Goal: Task Accomplishment & Management: Manage account settings

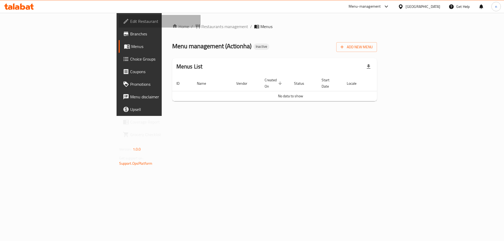
click at [130, 19] on span "Edit Restaurant" at bounding box center [163, 21] width 66 height 6
click at [373, 46] on span "Add New Menu" at bounding box center [356, 47] width 32 height 7
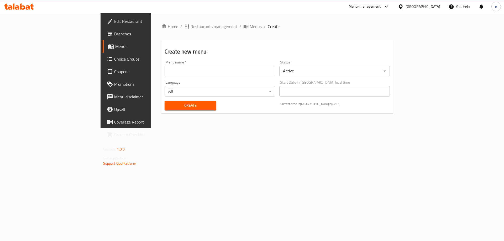
click at [181, 77] on div "Menu name   * Menu name *" at bounding box center [219, 68] width 115 height 20
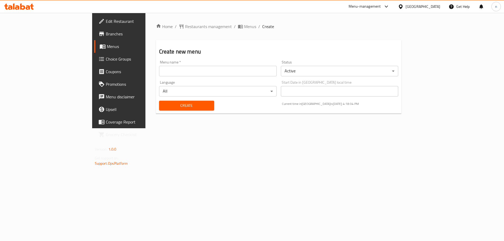
click at [179, 74] on input "text" at bounding box center [218, 71] width 118 height 10
type input "nourhan 14/9"
click at [163, 107] on span "Create" at bounding box center [186, 105] width 47 height 7
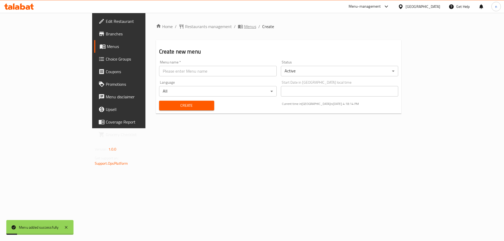
click at [238, 28] on span "breadcrumb" at bounding box center [241, 26] width 6 height 5
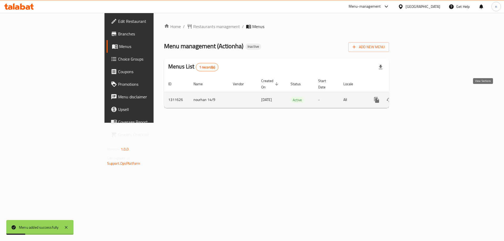
click at [417, 97] on icon "enhanced table" at bounding box center [414, 100] width 6 height 6
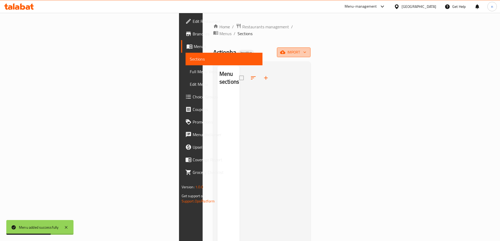
click at [306, 49] on span "import" at bounding box center [293, 52] width 25 height 7
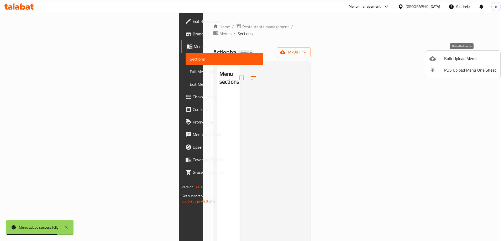
click at [449, 61] on span "Bulk Upload Menu" at bounding box center [470, 58] width 52 height 6
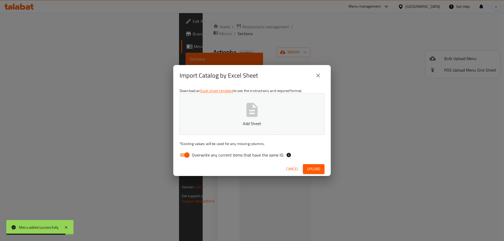
click at [182, 155] on input "Overwrite any current items that have the same ID." at bounding box center [187, 155] width 30 height 10
checkbox input "false"
click at [217, 128] on button "Add Sheet" at bounding box center [251, 113] width 145 height 41
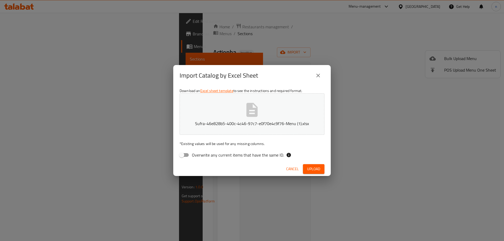
click at [309, 172] on span "Upload" at bounding box center [313, 169] width 13 height 7
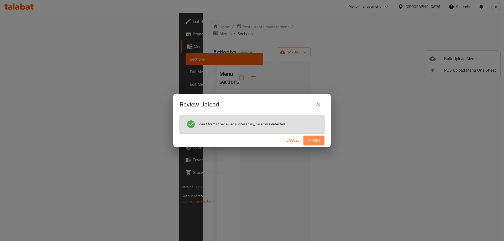
click at [322, 141] on button "Import" at bounding box center [313, 141] width 21 height 10
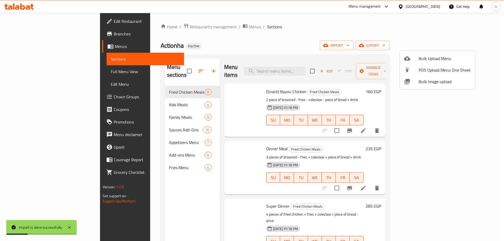
click at [30, 73] on div at bounding box center [252, 120] width 504 height 241
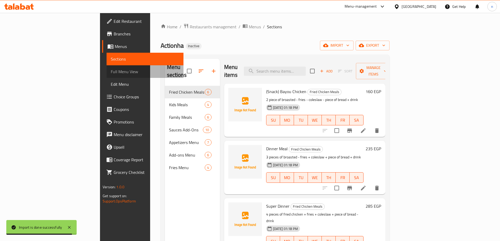
click at [111, 73] on span "Full Menu View" at bounding box center [145, 71] width 68 height 6
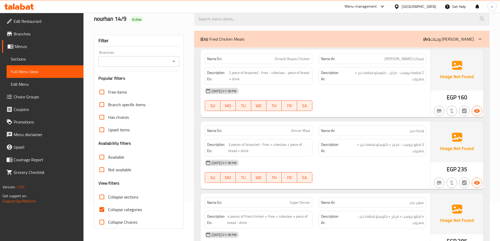
scroll to position [79, 0]
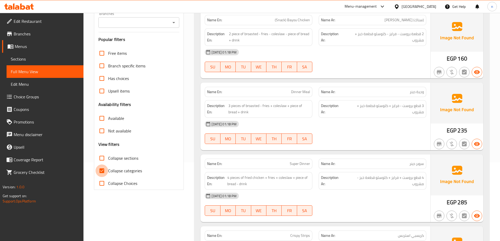
click at [100, 171] on input "Collapse categories" at bounding box center [102, 171] width 13 height 13
checkbox input "false"
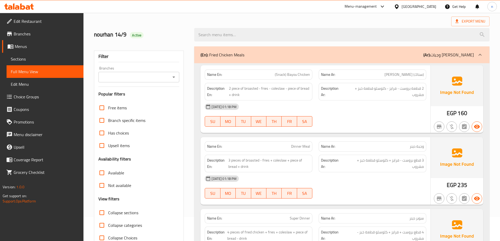
scroll to position [52, 0]
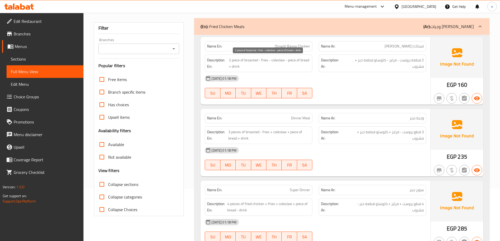
click at [265, 62] on span "2 piece of broasted - fries - coleslaw - piece of bread + drink" at bounding box center [269, 63] width 81 height 13
copy span "fries"
click at [304, 73] on div "[DATE] 01:18 PM" at bounding box center [316, 78] width 228 height 13
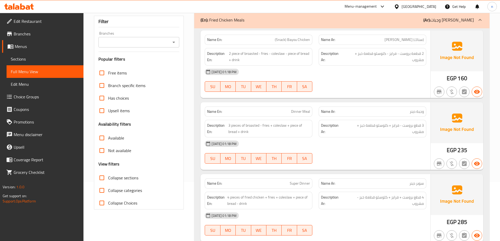
scroll to position [79, 0]
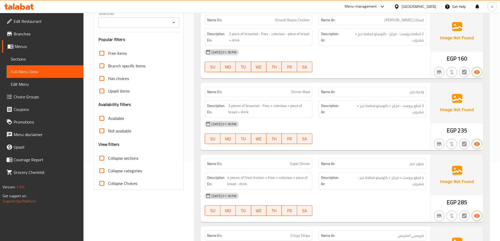
click at [395, 131] on div "14-09-2025 01:18 PM SU MO TU WE TH FR SA" at bounding box center [316, 132] width 228 height 29
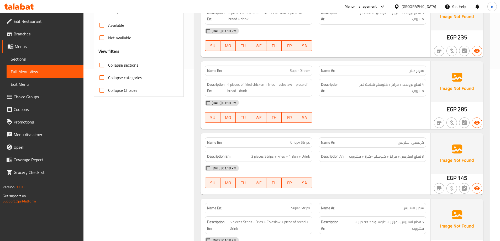
scroll to position [184, 0]
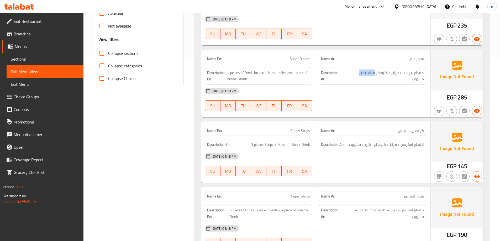
drag, startPoint x: 360, startPoint y: 73, endPoint x: 374, endPoint y: 76, distance: 14.7
click at [374, 76] on div "Description Ar: 4 قطع بروست + فرايز + كلوسلو قطعة خبز - مشروب" at bounding box center [373, 76] width 108 height 18
copy span "قطعة خبز"
drag, startPoint x: 295, startPoint y: 73, endPoint x: 305, endPoint y: 77, distance: 11.5
click at [305, 77] on span "4 pieces of fried chicken + fries + coleslaw + piece of bread - drink" at bounding box center [268, 76] width 83 height 13
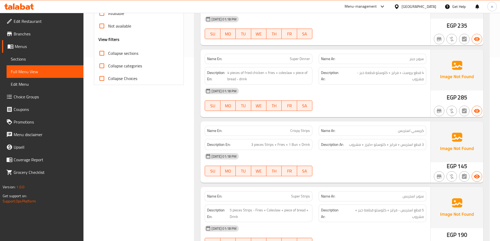
drag, startPoint x: 260, startPoint y: 85, endPoint x: 292, endPoint y: 76, distance: 33.0
click at [266, 83] on div "Name En: Super Dinner Name Ar: سوبر دينر Description En: 4 pieces of fried chic…" at bounding box center [315, 84] width 230 height 68
drag, startPoint x: 295, startPoint y: 73, endPoint x: 305, endPoint y: 78, distance: 11.5
click at [305, 78] on span "4 pieces of fried chicken + fries + coleslaw + piece of bread - drink" at bounding box center [268, 76] width 83 height 13
copy span "piece of bread - drink"
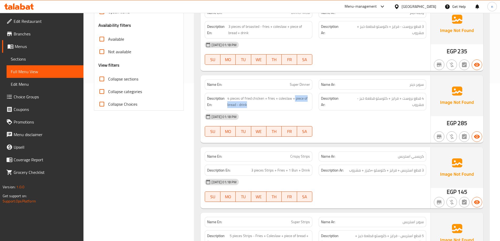
scroll to position [131, 0]
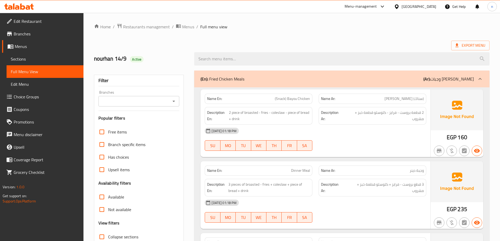
scroll to position [26, 0]
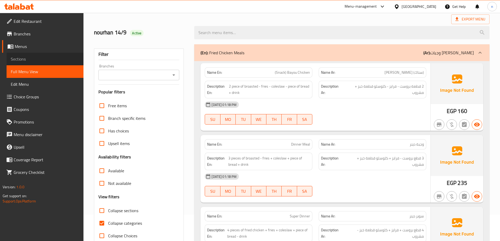
click at [39, 60] on span "Sections" at bounding box center [45, 59] width 68 height 6
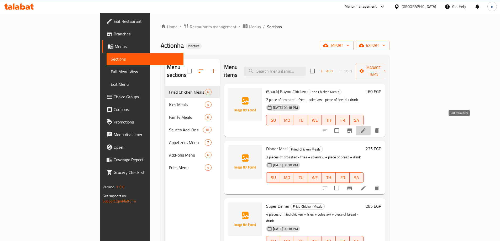
click at [366, 128] on icon at bounding box center [363, 131] width 6 height 6
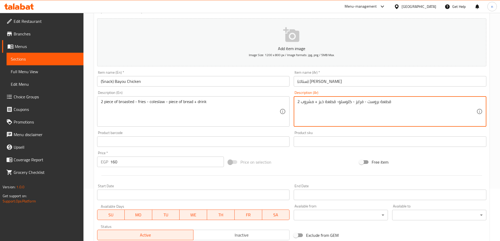
scroll to position [130, 0]
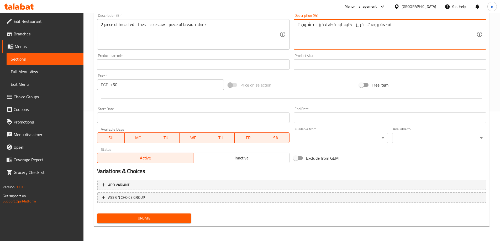
type textarea "2 قطعة بروست - فرايز - كلوسلو- قطعة خبز + مشروب"
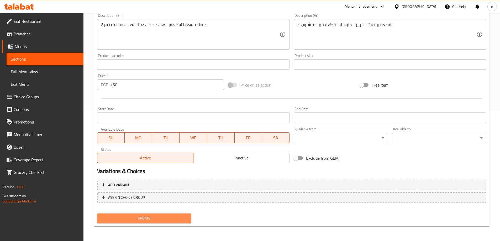
click at [158, 218] on span "Update" at bounding box center [144, 218] width 86 height 7
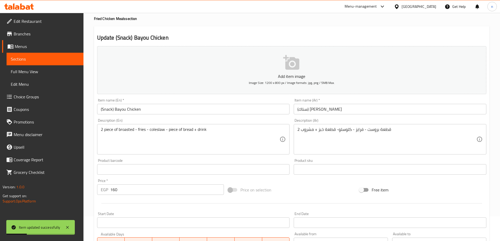
scroll to position [0, 0]
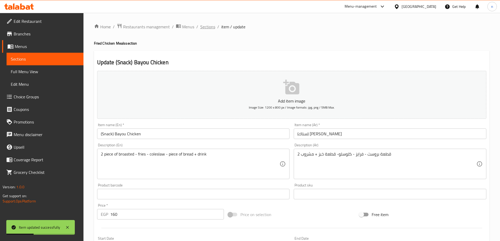
click at [208, 28] on span "Sections" at bounding box center [207, 27] width 15 height 6
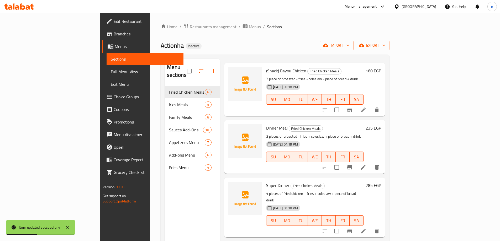
scroll to position [52, 0]
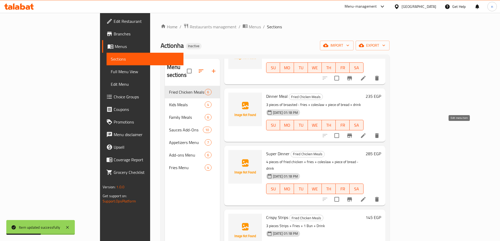
click at [366, 133] on icon at bounding box center [363, 136] width 6 height 6
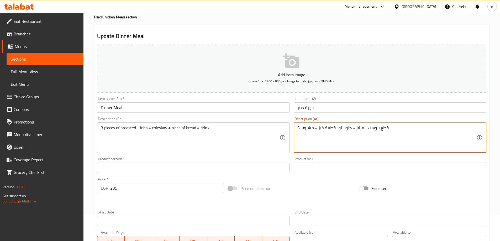
scroll to position [130, 0]
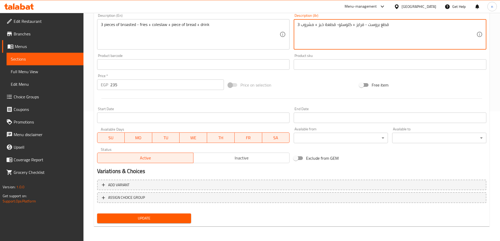
type textarea "3 قطع بروست - فرايز + كلوسلو- قطعة خبز + مشروب"
click at [176, 216] on span "Update" at bounding box center [144, 218] width 86 height 7
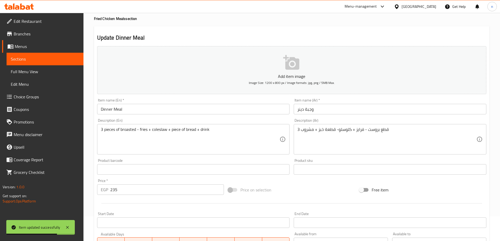
scroll to position [0, 0]
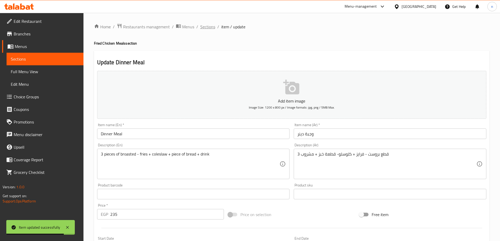
click at [202, 27] on span "Sections" at bounding box center [207, 27] width 15 height 6
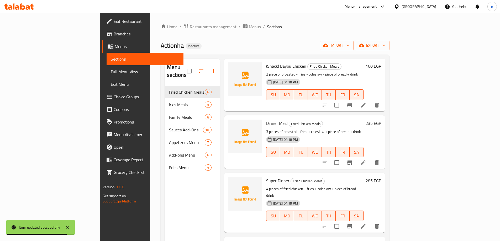
scroll to position [79, 0]
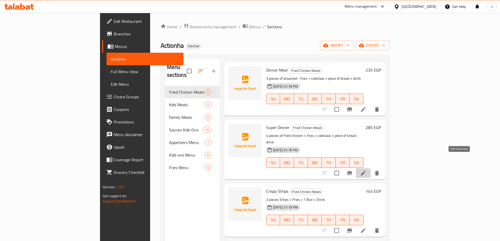
click at [365, 171] on icon at bounding box center [363, 173] width 5 height 5
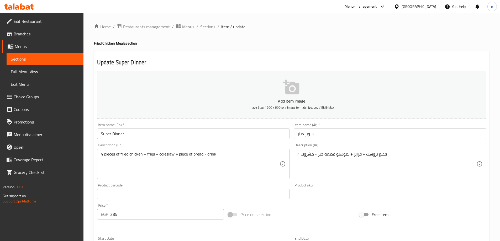
drag, startPoint x: 335, startPoint y: 155, endPoint x: 344, endPoint y: 157, distance: 9.7
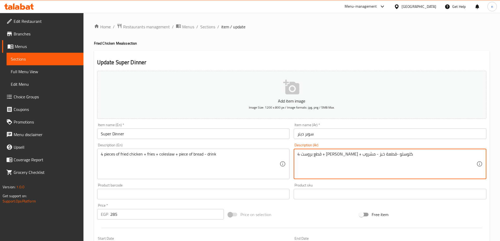
click at [353, 155] on textarea "4 قطع بروست + [PERSON_NAME] + كلوسلو -قطعة خبز - مشروب" at bounding box center [386, 164] width 179 height 25
click at [343, 165] on textarea "4 قطع بروست + [PERSON_NAME] + كلوسلو -قطعة خبز - مشروب" at bounding box center [386, 164] width 179 height 25
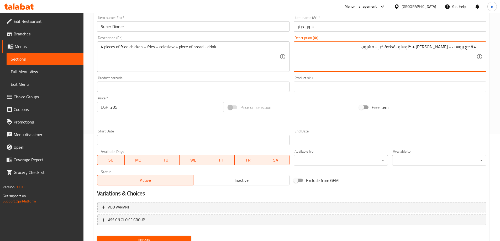
scroll to position [130, 0]
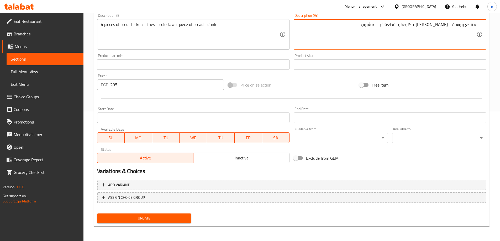
type textarea "4 قطع بروست + [PERSON_NAME] + كلوسلو -قطعة خبز - مشروب"
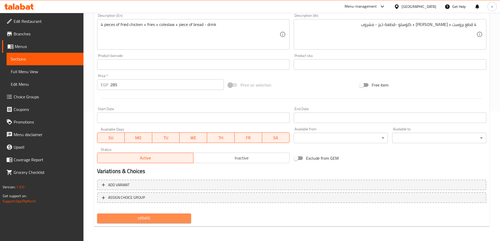
drag, startPoint x: 174, startPoint y: 216, endPoint x: 99, endPoint y: 108, distance: 131.7
click at [172, 214] on button "Update" at bounding box center [144, 219] width 94 height 10
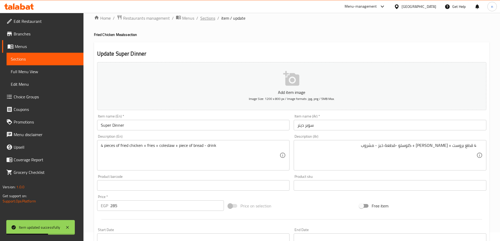
scroll to position [0, 0]
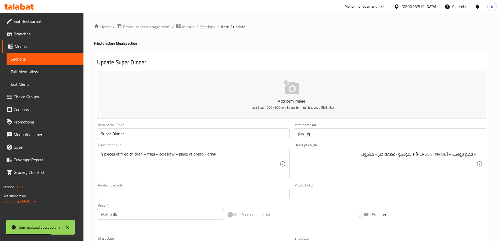
click at [210, 25] on span "Sections" at bounding box center [207, 27] width 15 height 6
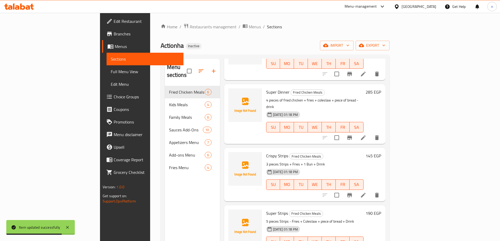
scroll to position [116, 0]
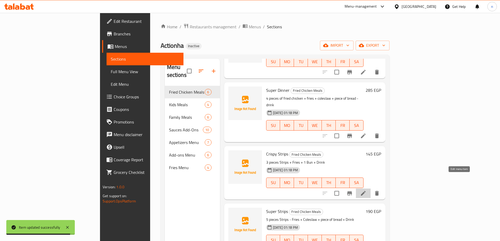
click at [366, 190] on icon at bounding box center [363, 193] width 6 height 6
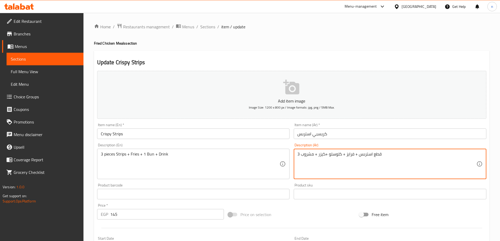
click at [345, 153] on textarea "3 قطع استربس + فرايز + كلوسلو +كيزر + مشروب" at bounding box center [386, 164] width 179 height 25
click at [422, 153] on textarea "3 قطع استربس + فرايز + كلوسلو +كيزر + مشروب" at bounding box center [386, 164] width 179 height 25
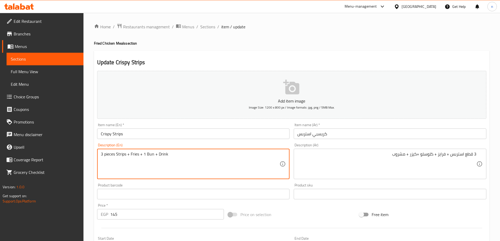
paste textarea "Coleslaw"
click at [165, 155] on textarea "3 pieces Strips + Fries +Coleslaw + 1 Bun + Drink" at bounding box center [190, 164] width 179 height 25
type textarea "3 pieces Strips + Fries +Coleslaw + Bun + Drink"
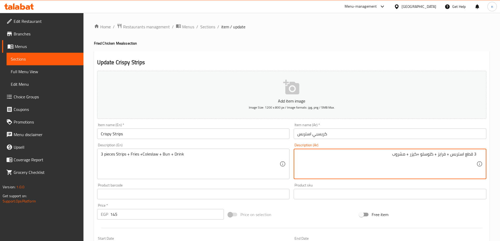
click at [413, 155] on textarea "3 قطع استربس + فرايز + كلوسلو +كيزر + مشروب" at bounding box center [386, 164] width 179 height 25
paste textarea "طعة خبز"
type textarea "3 قطع استربس + فرايز + كلوسلو +قطعة خبز+ مشروب"
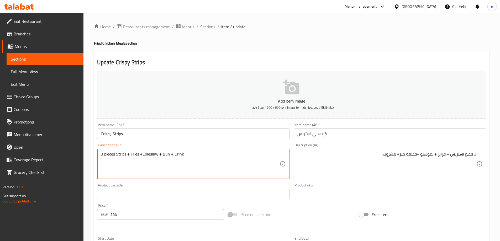
click at [167, 155] on textarea "3 pieces Strips + Fries +Coleslaw + Bun + Drink" at bounding box center [190, 164] width 179 height 25
paste textarea "piece of bread - drink"
drag, startPoint x: 215, startPoint y: 154, endPoint x: 201, endPoint y: 155, distance: 14.3
click at [201, 155] on textarea "3 pieces Strips + Fries +Coleslaw + piece of bread - drink+ Drink" at bounding box center [190, 164] width 179 height 25
click at [191, 156] on textarea "3 pieces Strips + Fries +Coleslaw + piece of bread - drink" at bounding box center [190, 164] width 179 height 25
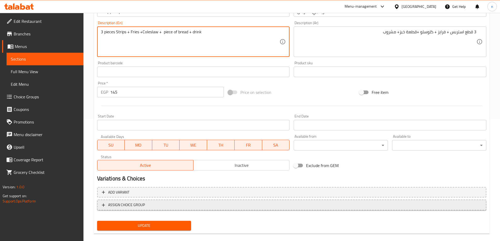
scroll to position [130, 0]
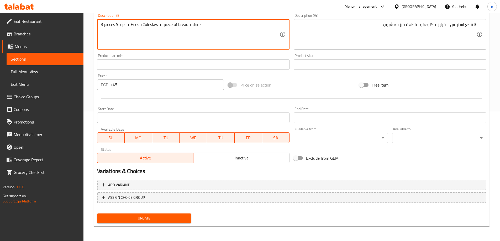
type textarea "3 pieces Strips + Fries +Coleslaw + piece of bread + drink"
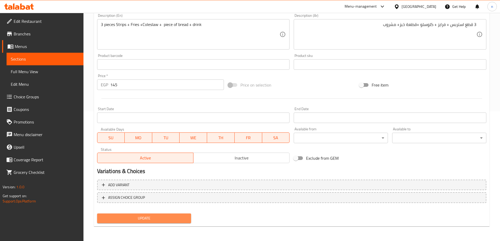
click at [167, 222] on button "Update" at bounding box center [144, 219] width 94 height 10
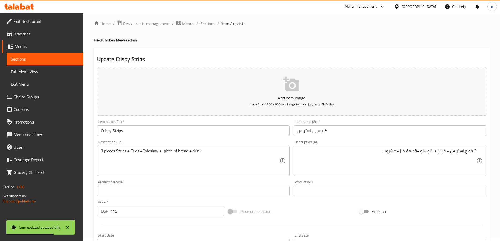
scroll to position [0, 0]
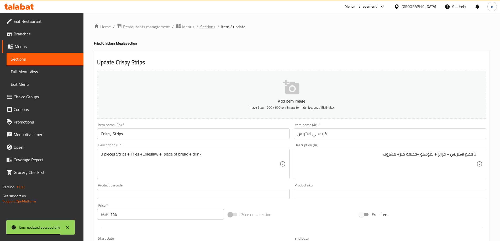
click at [200, 25] on span "Sections" at bounding box center [207, 27] width 15 height 6
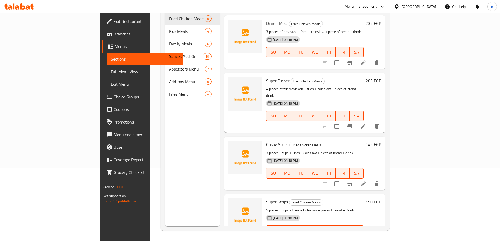
scroll to position [52, 0]
click at [366, 123] on icon at bounding box center [363, 126] width 6 height 6
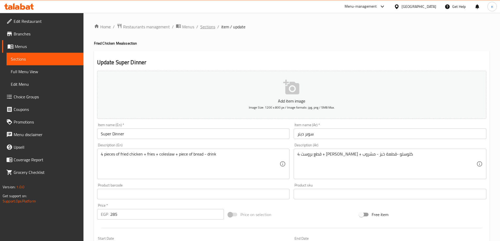
click at [202, 25] on span "Sections" at bounding box center [207, 27] width 15 height 6
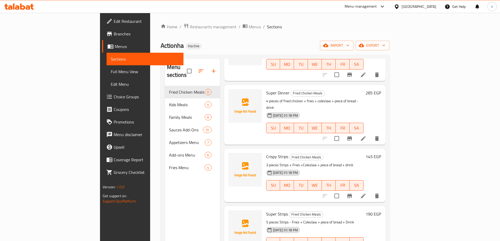
scroll to position [116, 0]
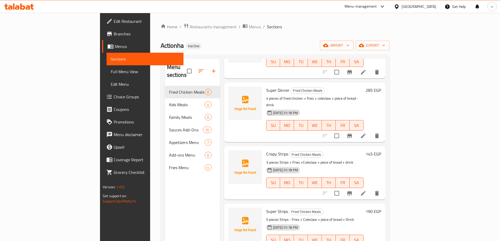
click at [365, 191] on icon at bounding box center [363, 193] width 5 height 5
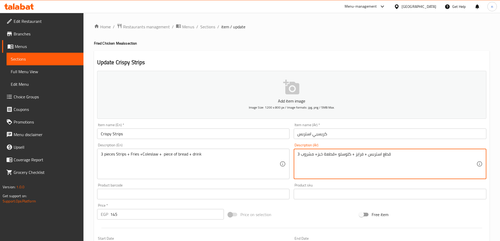
click at [317, 154] on textarea "3 قطع استربس + فرايز + كلوسلو +قطعة خبز+ مشروب" at bounding box center [386, 164] width 179 height 25
click at [338, 173] on textarea "3 قطع استربس + فرايز + كلوسلو +قطعة خبز+ مشروب" at bounding box center [386, 164] width 179 height 25
click at [208, 27] on span "Sections" at bounding box center [207, 27] width 15 height 6
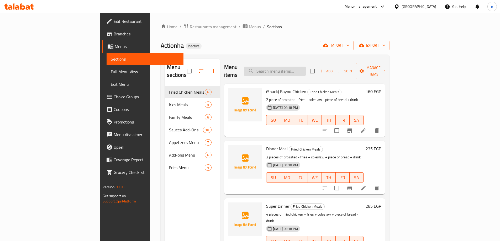
drag, startPoint x: 293, startPoint y: 73, endPoint x: 295, endPoint y: 70, distance: 3.8
click at [295, 70] on div "Menu items Add Sort Manage items" at bounding box center [304, 71] width 161 height 25
click at [303, 70] on input "search" at bounding box center [275, 71] width 62 height 9
click at [306, 67] on input "search" at bounding box center [275, 71] width 62 height 9
paste input "Super Strips"
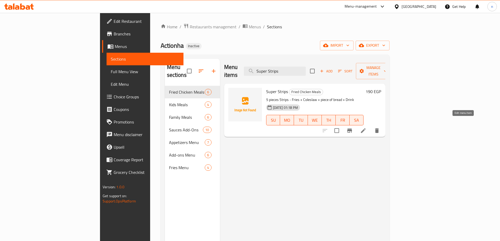
type input "Super Strips"
click at [370, 126] on li at bounding box center [363, 130] width 15 height 9
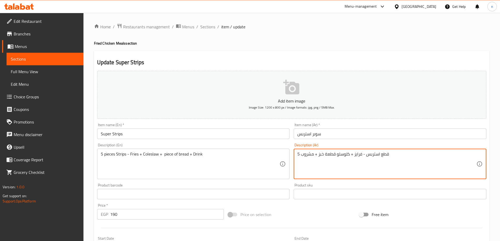
click at [332, 155] on textarea "5 قطع استربس - فرايز + كلوسلو قطعة خبز + مشروب" at bounding box center [386, 164] width 179 height 25
click at [323, 161] on textarea "5 قطع استربس - فرايز + كلوسلو قطعة خبز + مشروب" at bounding box center [386, 164] width 179 height 25
click at [420, 155] on textarea "5 قطع استربس - فرايز + كلوسلو قطعة خبز + مشروب" at bounding box center [386, 164] width 179 height 25
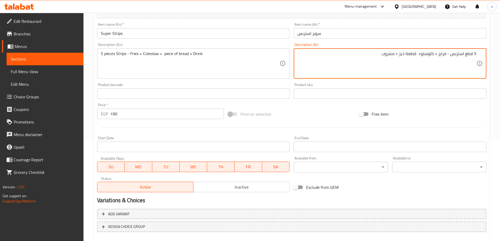
scroll to position [130, 0]
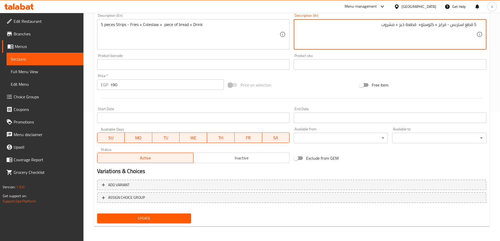
type textarea "5 قطع استربس - فرايز + كلوسلو+ قطعة خبز + مشروب"
click at [157, 219] on span "Update" at bounding box center [144, 218] width 86 height 7
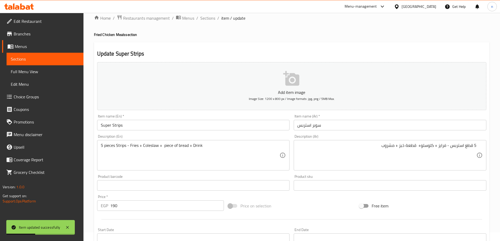
scroll to position [0, 0]
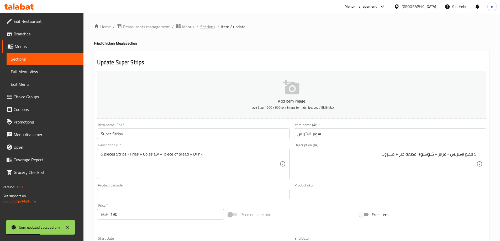
click at [210, 27] on span "Sections" at bounding box center [207, 27] width 15 height 6
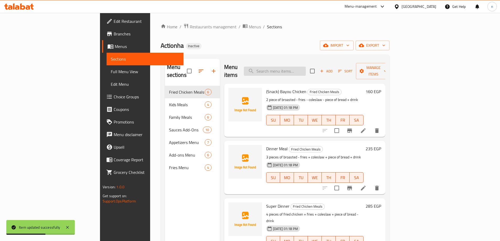
click at [288, 67] on input "search" at bounding box center [275, 71] width 62 height 9
paste input "Strips Meal"
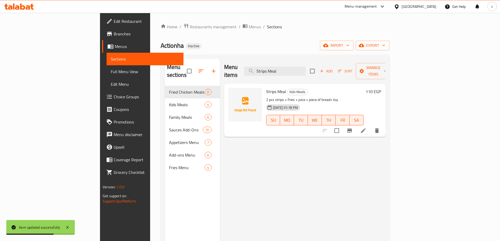
type input "Strips Meal"
click at [365, 128] on icon at bounding box center [363, 130] width 5 height 5
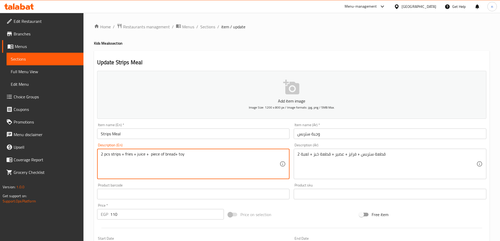
click at [107, 155] on textarea "2 pcs strips + fries + juice + piece of bread+ toy" at bounding box center [190, 164] width 179 height 25
paste textarea "iece"
type textarea "2 piece strips + fries + juice + piece of bread+ toy"
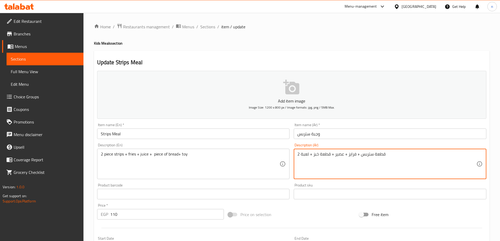
click at [308, 154] on textarea "2 قطعة ستربس + فرايز + عصير + قطعة خبز + لعبة" at bounding box center [386, 164] width 179 height 25
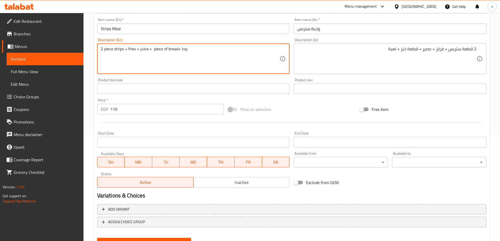
scroll to position [130, 0]
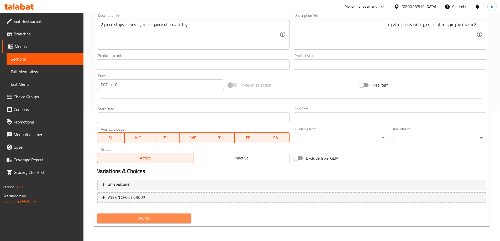
click at [140, 220] on span "Update" at bounding box center [144, 218] width 86 height 7
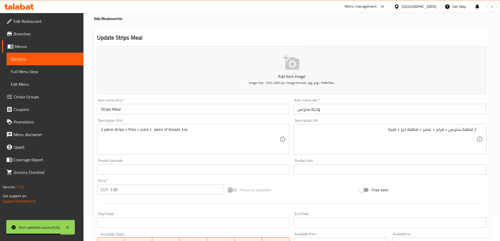
scroll to position [0, 0]
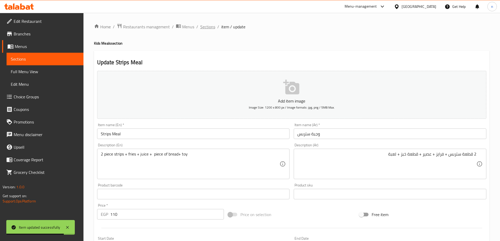
click at [204, 28] on span "Sections" at bounding box center [207, 27] width 15 height 6
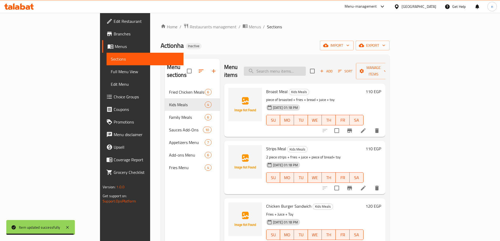
click at [306, 67] on input "search" at bounding box center [275, 71] width 62 height 9
paste input "Family Meal"
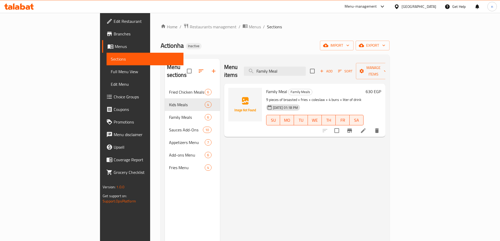
type input "Family Meal"
click at [365, 128] on icon at bounding box center [363, 130] width 5 height 5
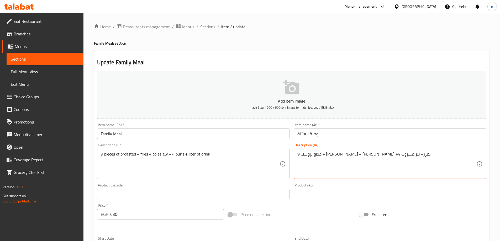
click at [325, 155] on textarea "9 قطع بروست + فرايز + كلوسلو +4 كيزر+ لتر مشروب" at bounding box center [386, 164] width 179 height 25
type textarea "9 قطع بروست + [PERSON_NAME] + [PERSON_NAME] +4 خبز+ لتر مشروب"
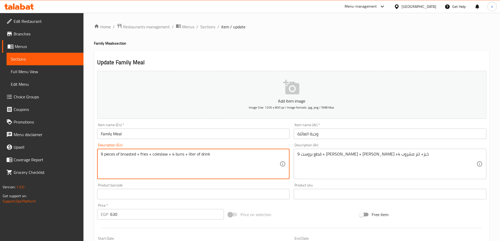
click at [179, 153] on textarea "9 pieces of broasted + fries + coleslaw + 4 buns + liter of drink" at bounding box center [190, 164] width 179 height 25
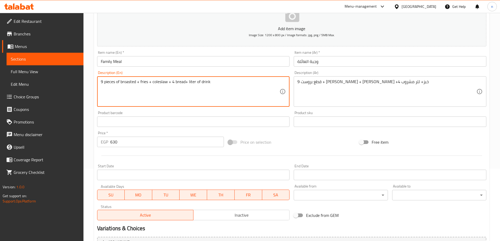
scroll to position [130, 0]
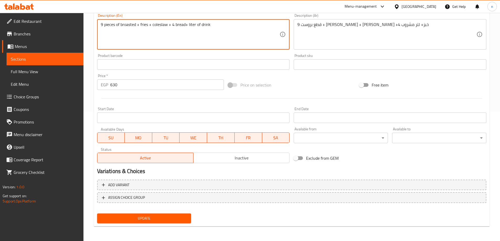
type textarea "9 pieces of broasted + fries + coleslaw + 4 bread+ liter of drink"
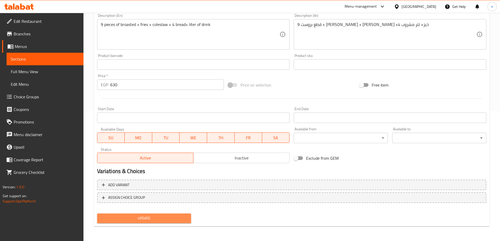
click at [164, 221] on span "Update" at bounding box center [144, 218] width 86 height 7
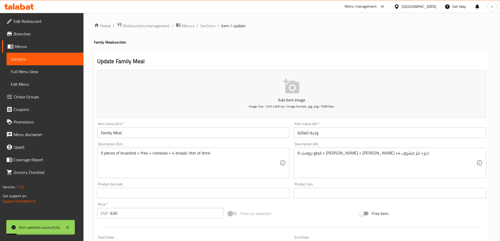
scroll to position [0, 0]
click at [209, 25] on span "Sections" at bounding box center [207, 27] width 15 height 6
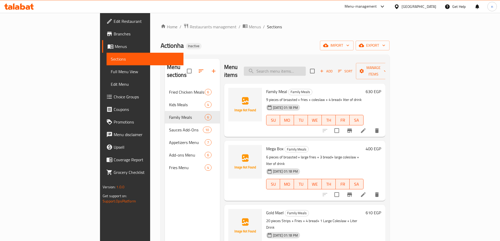
click at [304, 67] on input "search" at bounding box center [275, 71] width 62 height 9
paste input "6 pieces Nuggets + Fries + Juice"
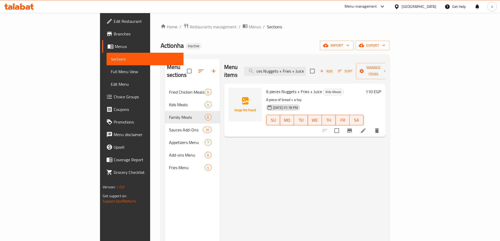
type input "6 pieces Nuggets + Fries + Juice"
click at [366, 128] on icon at bounding box center [363, 131] width 6 height 6
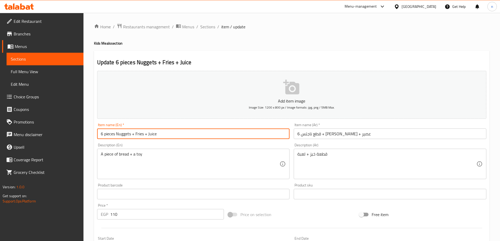
drag, startPoint x: 164, startPoint y: 134, endPoint x: 132, endPoint y: 136, distance: 32.1
click at [132, 136] on input "6 pieces Nuggets + Fries + Juice" at bounding box center [193, 134] width 193 height 10
type input "6 pieces Nuggets"
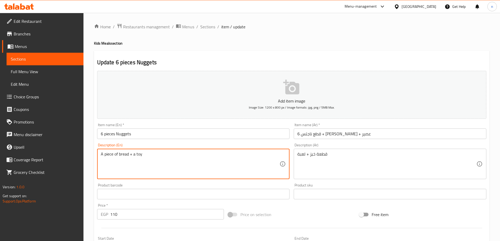
paste textarea "+ Fries + Juice"
type textarea "A piece of bread + a toy + Fries + Juice"
click at [321, 136] on input "6 قطع ناجتس + فرايز + عصير" at bounding box center [390, 134] width 193 height 10
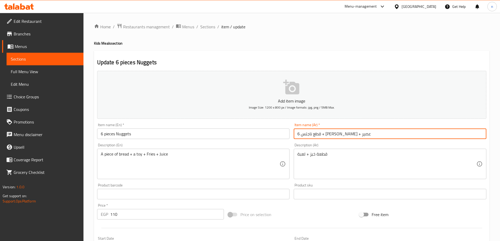
click at [321, 136] on input "6 قطع ناجتس + فرايز + عصير" at bounding box center [390, 134] width 193 height 10
click at [371, 134] on input "6 قطع ناجتس + فرايز + عصير" at bounding box center [390, 134] width 193 height 10
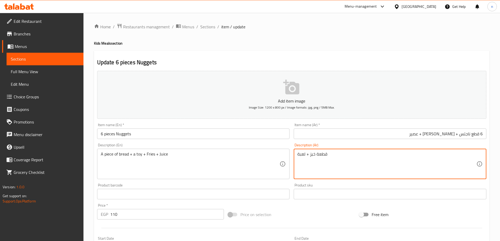
click at [313, 156] on textarea "قطعة خبز + لعبة" at bounding box center [386, 164] width 179 height 25
click at [426, 161] on textarea "قطعة خبز + لعبة" at bounding box center [386, 164] width 179 height 25
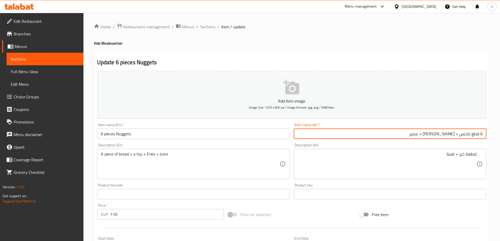
drag, startPoint x: 431, startPoint y: 135, endPoint x: 457, endPoint y: 138, distance: 26.4
click at [457, 138] on input "6 قطع ناجتس + فرايز + عصير" at bounding box center [390, 134] width 193 height 10
type input "6 قطع ناجتس"
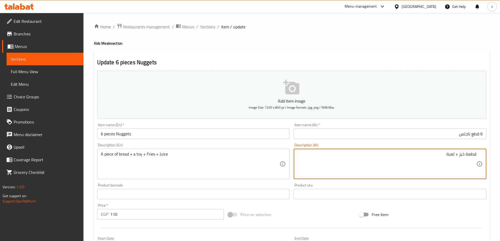
paste textarea "+ فرايز + عصير"
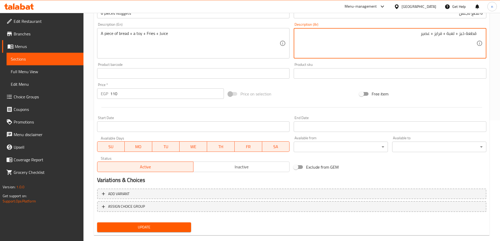
scroll to position [130, 0]
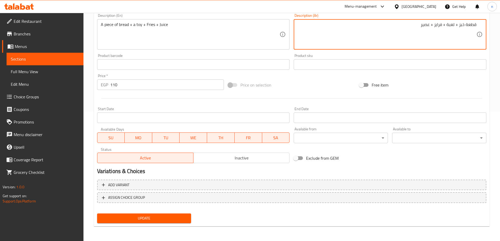
type textarea "قطعة خبز + لعبة + فرايز + عصير"
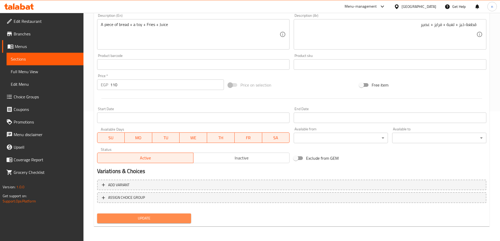
click at [148, 214] on button "Update" at bounding box center [144, 219] width 94 height 10
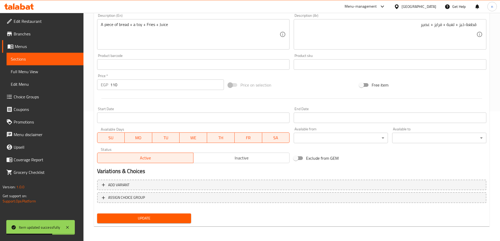
scroll to position [0, 0]
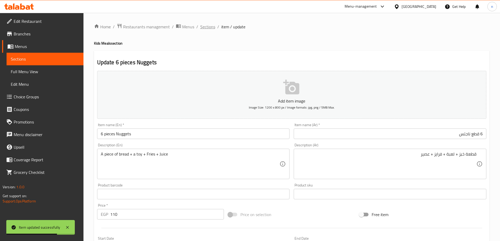
click at [206, 25] on span "Sections" at bounding box center [207, 27] width 15 height 6
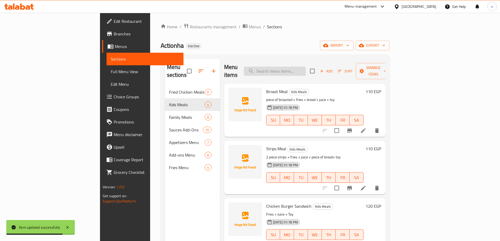
drag, startPoint x: 297, startPoint y: 75, endPoint x: 297, endPoint y: 67, distance: 7.1
click at [297, 75] on div "Menu items Add Sort Manage items" at bounding box center [304, 71] width 161 height 25
click at [297, 67] on input "search" at bounding box center [275, 71] width 62 height 9
paste input "Super Family"
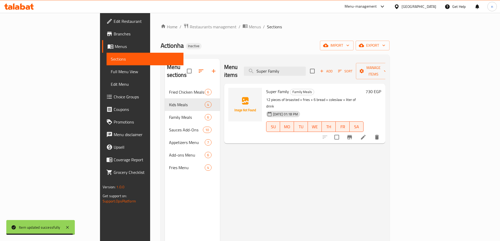
type input "Super Family"
click at [366, 134] on icon at bounding box center [363, 137] width 6 height 6
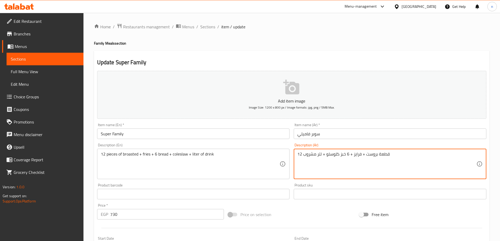
click at [339, 156] on textarea "12 قطعة بروست + فرايز + 6 خبز كلوسلو + لتر مشروب" at bounding box center [386, 164] width 179 height 25
click at [315, 152] on textarea "12 قطعة بروست + فرايز + 6 خبز كلوسلو + لتر مشروب" at bounding box center [386, 164] width 179 height 25
click at [421, 153] on textarea "12 قطعة بروست + فرايز + 6 خبز كلوسلو + لتر مشروب" at bounding box center [386, 164] width 179 height 25
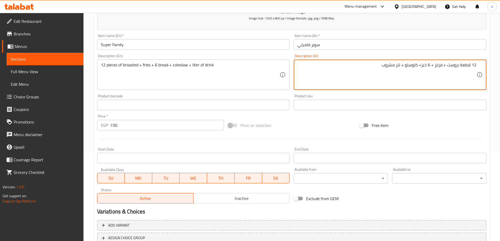
scroll to position [130, 0]
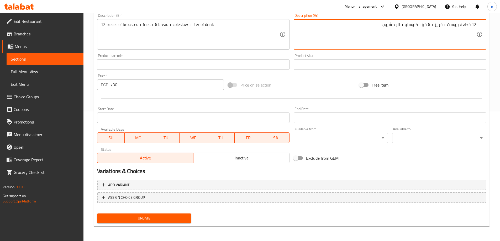
type textarea "12 قطعة بروست + فرايز + 6 خبز+ كلوسلو + لتر مشروب"
click at [107, 207] on nav at bounding box center [291, 207] width 389 height 4
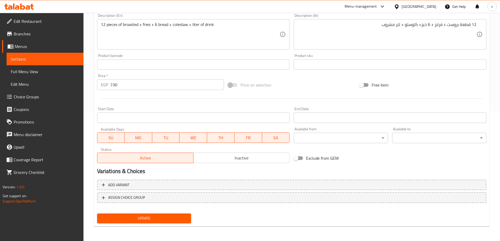
click at [111, 215] on button "Update" at bounding box center [144, 219] width 94 height 10
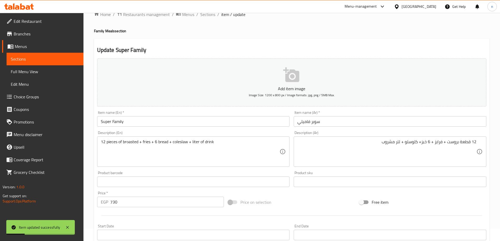
scroll to position [0, 0]
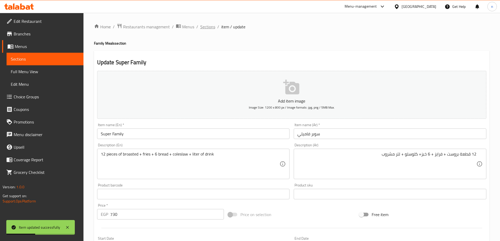
click at [209, 27] on span "Sections" at bounding box center [207, 27] width 15 height 6
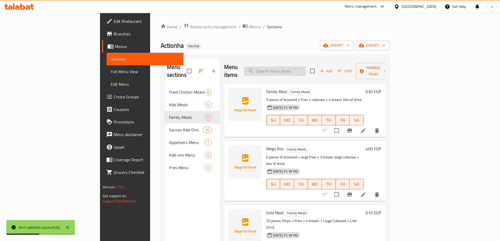
click at [300, 69] on input "search" at bounding box center [275, 71] width 62 height 9
paste input "Big Box"
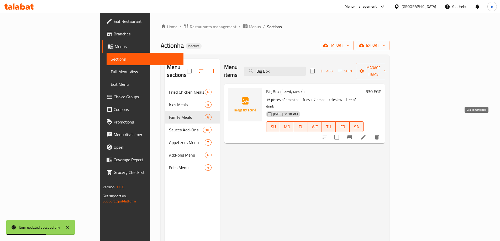
type input "Big Box"
click at [365, 135] on icon at bounding box center [363, 137] width 5 height 5
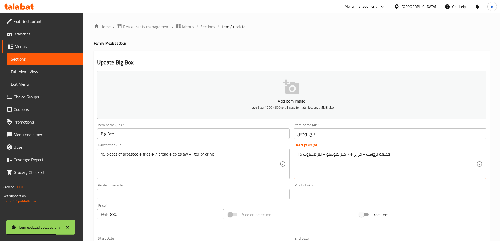
click at [329, 157] on textarea "15 قطعة بروست + فرايز + 7 خبز كلوسلو + لتر مشروب" at bounding box center [386, 164] width 179 height 25
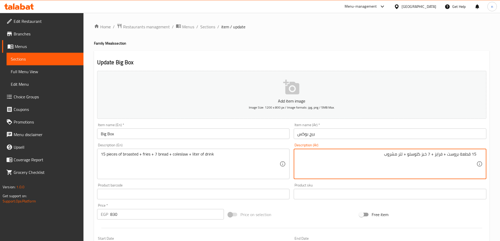
click at [380, 168] on textarea "15 قطعة بروست + فرايز + 7 خبز كلوسلو + لتر مشروب" at bounding box center [386, 164] width 179 height 25
click at [420, 155] on textarea "15 قطعة بروست + فرايز + 7 خبز كلوسلو + لتر مشروب" at bounding box center [386, 164] width 179 height 25
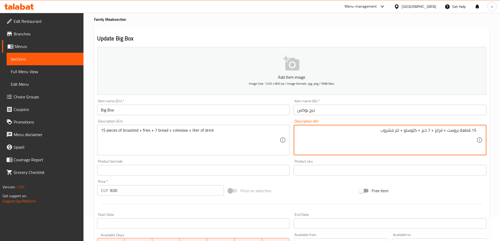
scroll to position [130, 0]
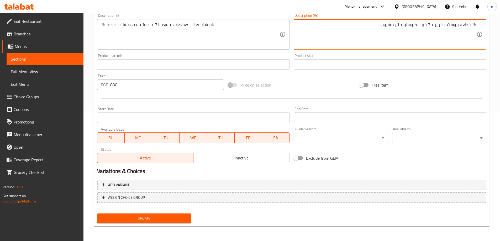
type textarea "15 قطعة بروست + فرايز + 7 خبز + كلوسلو + لتر مشروب"
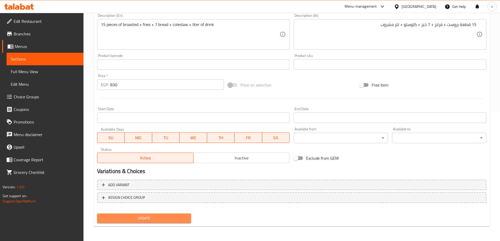
click at [172, 220] on span "Update" at bounding box center [144, 218] width 86 height 7
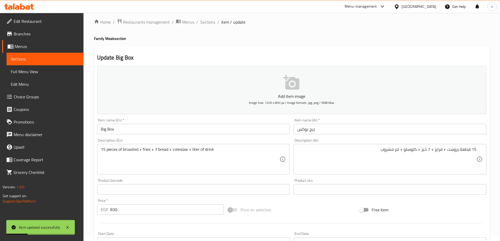
scroll to position [0, 0]
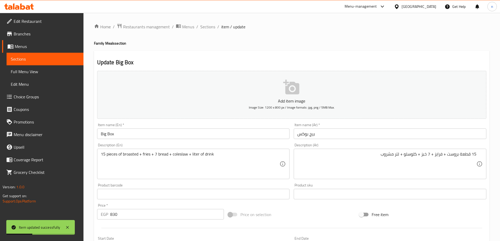
click at [207, 28] on span "Sections" at bounding box center [207, 27] width 15 height 6
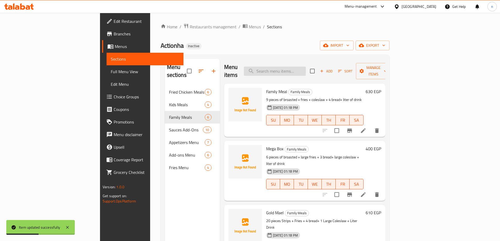
click at [306, 67] on input "search" at bounding box center [275, 71] width 62 height 9
paste input "Party Meal"
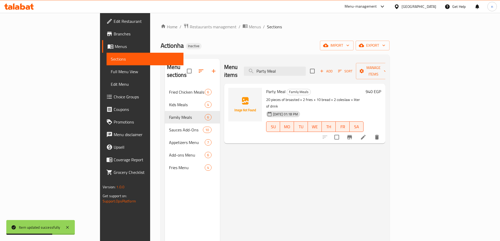
type input "Party Meal"
click at [370, 133] on li at bounding box center [363, 137] width 15 height 9
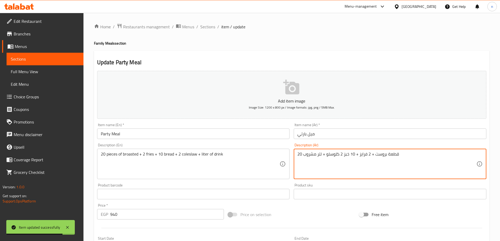
click at [357, 155] on textarea "20 قطعة بروست + 2 فرايز + 10 خبز 2 كلوسلو + لتر مشروب" at bounding box center [386, 164] width 179 height 25
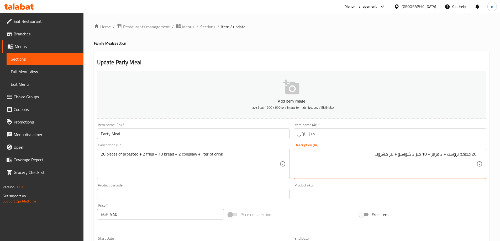
click at [314, 159] on textarea "20 قطعة بروست + 2 فرايز + 10 خبز 2 كلوسلو + لتر مشروب" at bounding box center [386, 164] width 179 height 25
click at [415, 153] on textarea "20 قطعة بروست + 2 فرايز + 10 خبز 2 كلوسلو + لتر مشروب" at bounding box center [386, 164] width 179 height 25
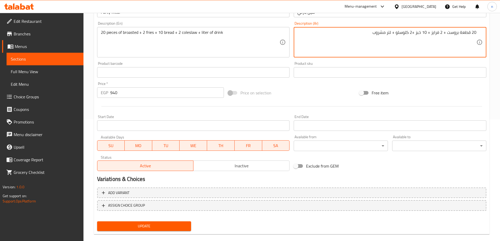
scroll to position [130, 0]
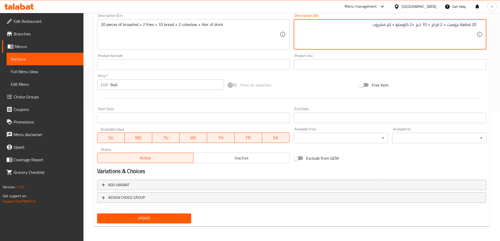
type textarea "20 قطعة بروست + 2 فرايز + 10 خبز +2 كلوسلو + لتر مشروب"
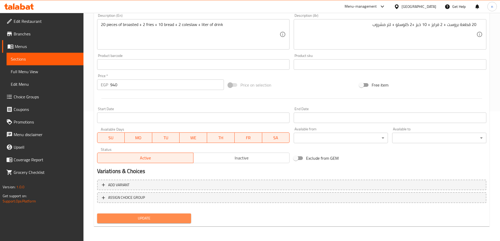
click at [175, 216] on span "Update" at bounding box center [144, 218] width 86 height 7
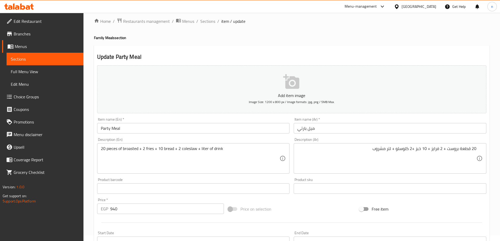
scroll to position [0, 0]
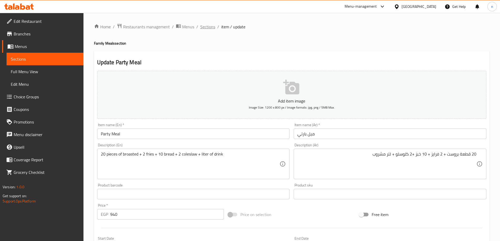
click at [206, 28] on span "Sections" at bounding box center [207, 27] width 15 height 6
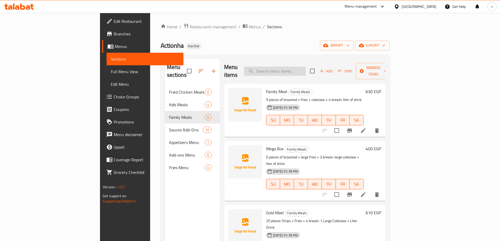
click at [296, 68] on input "search" at bounding box center [275, 71] width 62 height 9
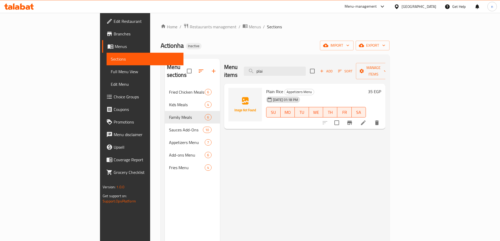
type input "plai"
click at [366, 120] on icon at bounding box center [363, 123] width 6 height 6
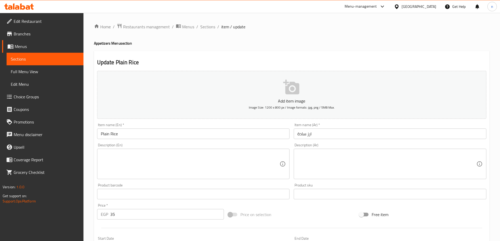
click at [168, 157] on textarea at bounding box center [190, 164] width 179 height 25
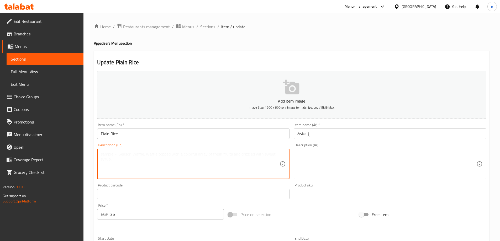
paste textarea "Fluffy and perfectly cooked white rice, serving as a versatile and essential ac…"
type textarea "Fluffy and perfectly cooked white rice, serving as a versatile and essential ac…"
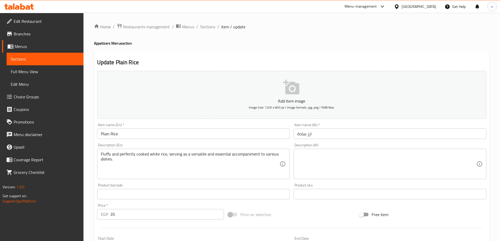
click at [327, 157] on textarea at bounding box center [386, 164] width 179 height 25
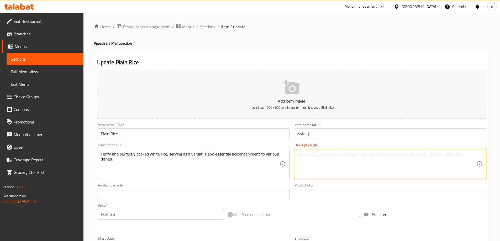
paste textarea "أرز أبيض ناعم ومطبوخ بإتقان، يعمل كمرافق متعدد الاستخدامات وأساسي لمختلف الأطبا…"
click at [432, 155] on textarea "أرز أبيض ناعم ومطبوخ بإتقان، يعمل كمرافق متعدد الاستخدامات وأساسي لمختلف الأطبا…" at bounding box center [386, 164] width 179 height 25
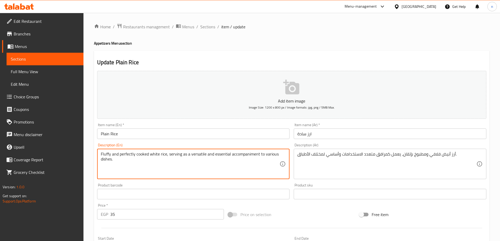
drag, startPoint x: 167, startPoint y: 154, endPoint x: 311, endPoint y: 156, distance: 144.3
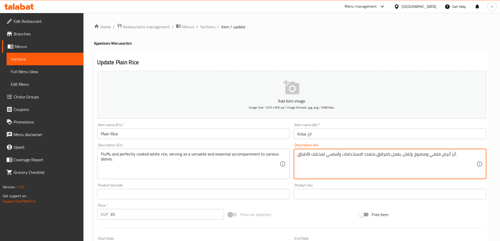
click at [398, 155] on textarea "أرز أبيض فلافي ومطبوخ بإتقان، يعمل كمرافق متعدد الاستخدامات وأساسي لمختلف الأطب…" at bounding box center [386, 164] width 179 height 25
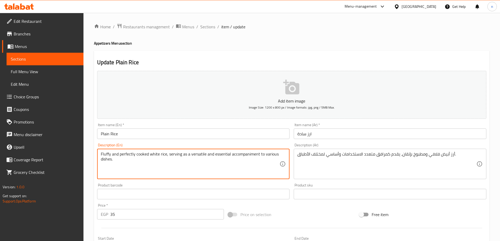
drag, startPoint x: 179, startPoint y: 155, endPoint x: 258, endPoint y: 157, distance: 79.0
drag, startPoint x: 187, startPoint y: 165, endPoint x: 188, endPoint y: 163, distance: 2.8
click at [188, 163] on textarea "Fluffy and perfectly cooked white rice, serving as a versatile and essential ac…" at bounding box center [190, 164] width 179 height 25
click at [198, 153] on textarea "Fluffy and perfectly cooked white rice, serving as a versatile and essential ac…" at bounding box center [190, 164] width 179 height 25
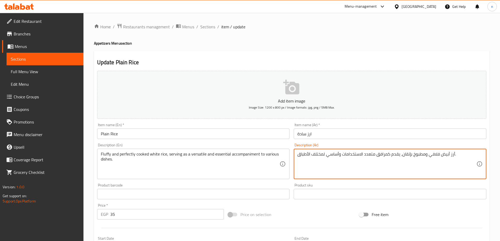
drag, startPoint x: 399, startPoint y: 157, endPoint x: 296, endPoint y: 151, distance: 103.3
type textarea "أرز أبيض فلافي ومطبوخ بإتقان، يقدم كمرافق متعدد الاستخدامات وأساسي لمختلف الأطب…"
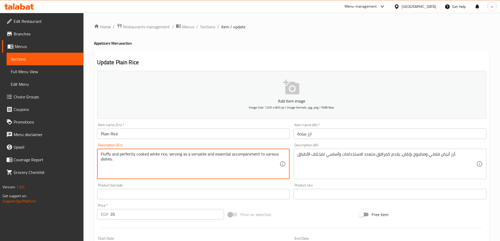
drag, startPoint x: 168, startPoint y: 155, endPoint x: 264, endPoint y: 157, distance: 95.8
click at [142, 170] on textarea "Fluffy and perfectly cooked white rice, serving as a versatile and essential ac…" at bounding box center [190, 164] width 179 height 25
drag, startPoint x: 165, startPoint y: 155, endPoint x: 255, endPoint y: 173, distance: 91.6
click at [255, 173] on textarea "Fluffy and perfectly cooked white rice, serving as a versatile and essential ac…" at bounding box center [190, 164] width 179 height 25
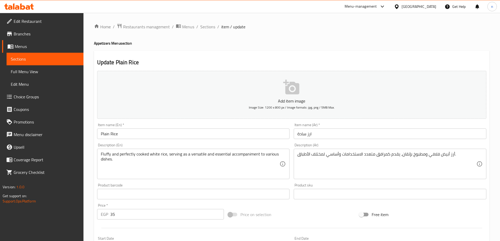
click at [170, 156] on textarea "Fluffy and perfectly cooked white rice, serving as a versatile and essential ac…" at bounding box center [190, 164] width 179 height 25
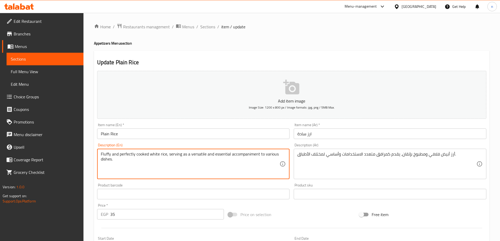
drag, startPoint x: 169, startPoint y: 155, endPoint x: 267, endPoint y: 169, distance: 99.6
click at [267, 169] on textarea "Fluffy and perfectly cooked white rice, serving as a versatile and essential ac…" at bounding box center [190, 164] width 179 height 25
click at [111, 136] on input "Plain Rice" at bounding box center [193, 134] width 193 height 10
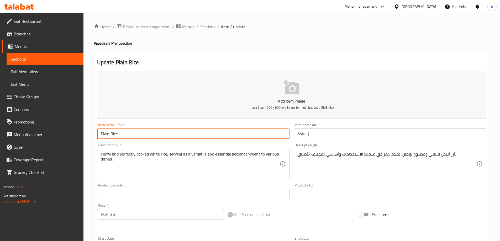
click at [111, 136] on input "Plain Rice" at bounding box center [193, 134] width 193 height 10
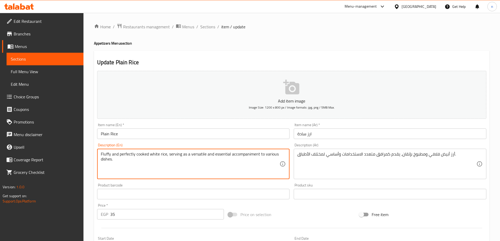
drag, startPoint x: 165, startPoint y: 155, endPoint x: 174, endPoint y: 156, distance: 9.8
click at [173, 157] on textarea "Fluffy and perfectly cooked white rice, serving as a versatile and essential ac…" at bounding box center [190, 164] width 179 height 25
drag, startPoint x: 166, startPoint y: 154, endPoint x: 232, endPoint y: 178, distance: 70.8
click at [232, 178] on div "Fluffy and perfectly cooked white rice, serving as a versatile and essential ac…" at bounding box center [193, 164] width 193 height 30
type textarea "Fluffy and perfectly cooked white rice"
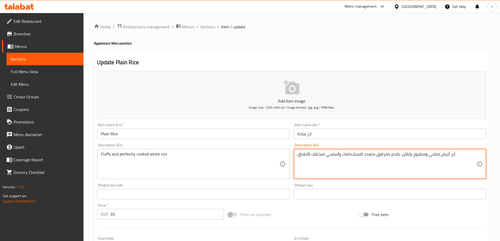
drag, startPoint x: 298, startPoint y: 155, endPoint x: 403, endPoint y: 160, distance: 105.8
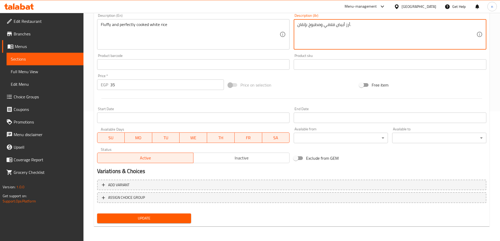
type textarea "أرز أبيض فلافي ومطبوخ بإتقان."
click at [153, 219] on span "Update" at bounding box center [144, 218] width 86 height 7
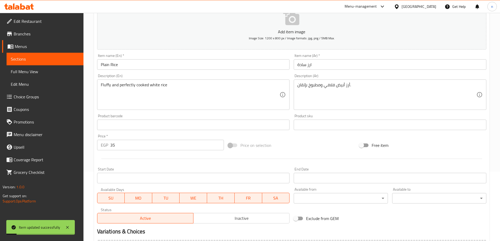
scroll to position [0, 0]
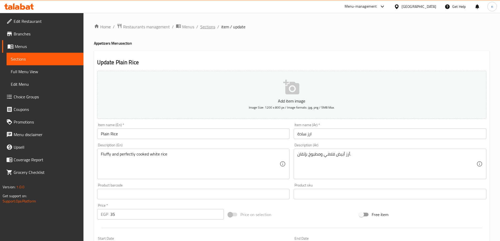
click at [208, 29] on span "Sections" at bounding box center [207, 27] width 15 height 6
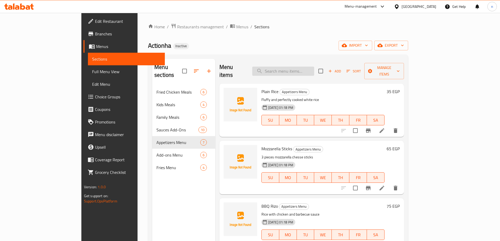
click at [304, 68] on input "search" at bounding box center [283, 71] width 62 height 9
paste input "3 Onion Rings"
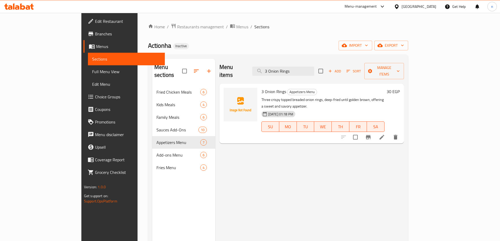
type input "3 Onion Rings"
click at [389, 133] on li at bounding box center [381, 137] width 15 height 9
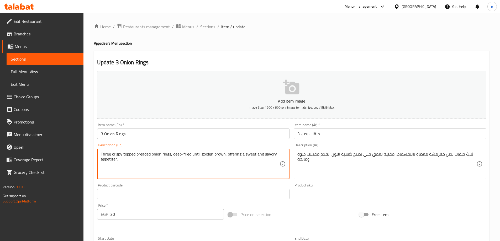
click at [143, 155] on textarea "Three crispy topped breaded onion rings, deep-fried until golden brown, offerin…" at bounding box center [190, 164] width 179 height 25
click at [145, 156] on textarea "Three crispy topped breaded onion rings, deep-fried until golden brown, offerin…" at bounding box center [190, 164] width 179 height 25
paste textarea "attered"
click at [131, 154] on textarea "Three crispy topped battered onion rings, deep-fried until golden brown, offeri…" at bounding box center [190, 164] width 179 height 25
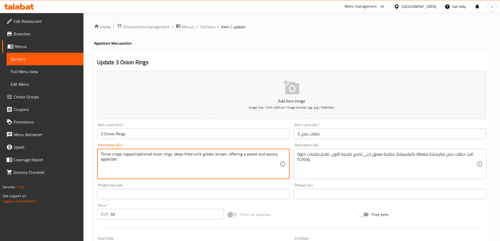
click at [131, 154] on textarea "Three crispy topped battered onion rings, deep-fried until golden brown, offeri…" at bounding box center [190, 164] width 179 height 25
type textarea "Three crispy battered onion rings, deep-fried until golden brown, offering a sw…"
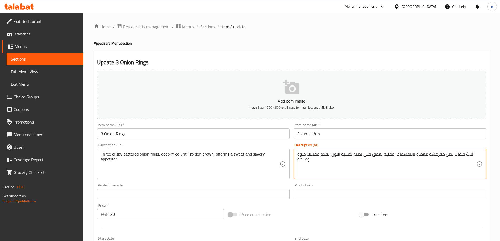
drag, startPoint x: 394, startPoint y: 155, endPoint x: 425, endPoint y: 157, distance: 31.0
click at [385, 154] on textarea "ثلاث حلقات بصل مقرمشة ، مقلية بعمق حتى تصبح ذهبية اللون، تقدم مقبلات حلوة ومالح…" at bounding box center [386, 164] width 179 height 25
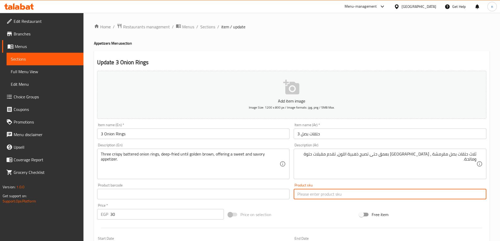
click at [339, 198] on input "text" at bounding box center [390, 194] width 193 height 10
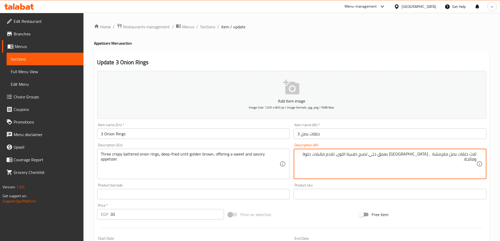
click at [432, 155] on textarea "ثلاث حلقات بصل مقرمشة ، مقلية بعمق حتى تصبح ذهبية اللون، تقدم مقبلات حلوة ومالح…" at bounding box center [386, 164] width 179 height 25
paste textarea "باترد"
click at [424, 154] on textarea "ثلاث حلقات بصل مقرمشة باترد ، مقلية بعمق حتى تصبح ذهبية اللون، تقدم مقبلات حلوة…" at bounding box center [386, 164] width 179 height 25
click at [424, 156] on textarea "ثلاث حلقات بصل مقرمشة باترد ، مقلية بعمق حتى تصبح ذهبية اللون، تقدم مقبلات حلوة…" at bounding box center [386, 164] width 179 height 25
click at [423, 155] on textarea "ثلاث حلقات بصل مقرمشة باترد ، مقلية بعمق حتى تصبح ذهبية اللون، تقدم مقبلات حلوة…" at bounding box center [386, 164] width 179 height 25
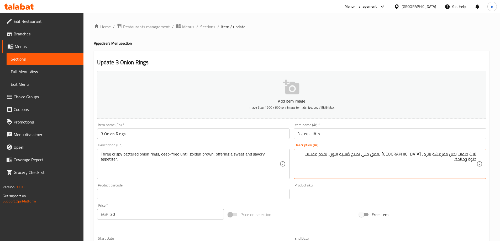
scroll to position [130, 0]
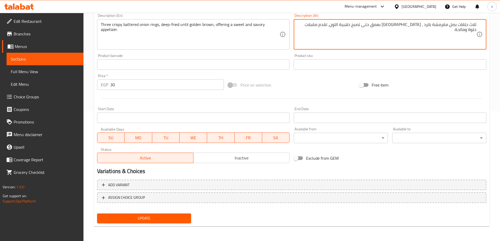
type textarea "ثلاث حلقات بصل مقرمشة باترد ، [GEOGRAPHIC_DATA] بعمق حتى تصبح ذهبية اللون، تقدم…"
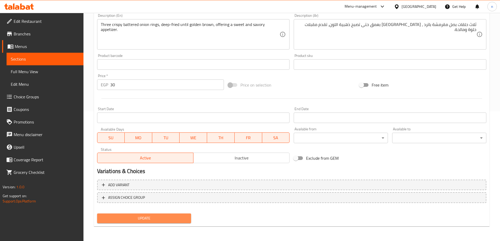
click at [138, 220] on span "Update" at bounding box center [144, 218] width 86 height 7
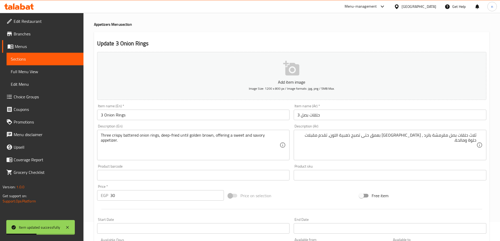
scroll to position [0, 0]
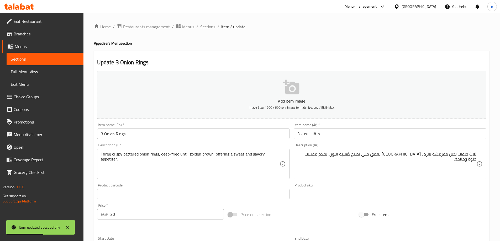
click at [204, 21] on div "Home / Restaurants management / Menus / Sections / item / update Appetizers Men…" at bounding box center [291, 192] width 416 height 358
click at [205, 25] on span "Sections" at bounding box center [207, 27] width 15 height 6
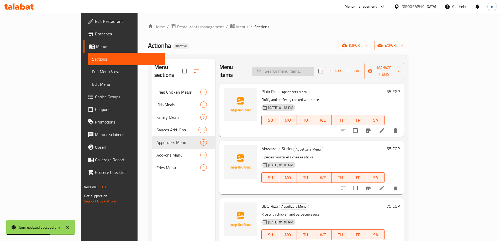
click at [314, 67] on input "search" at bounding box center [283, 71] width 62 height 9
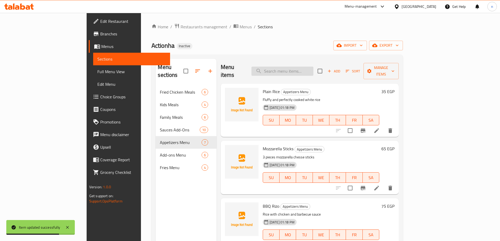
paste input "Curly Fries"
click at [313, 68] on input "Curly Fries" at bounding box center [282, 71] width 62 height 9
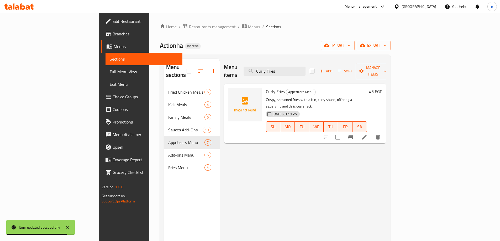
type input "Curly Fries"
click at [367, 134] on icon at bounding box center [364, 137] width 6 height 6
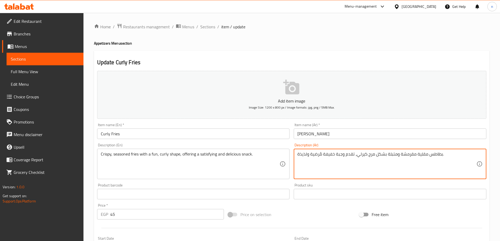
click at [369, 155] on textarea "بطاطس مقلية مقرمشة ومتبلة بشكل مرح كيرلي، تقدم وجبة خفيفة مُرضية ولذيذة." at bounding box center [386, 164] width 179 height 25
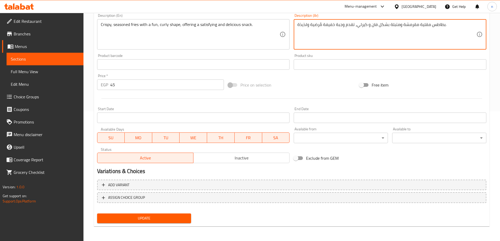
type textarea "بطاطس مقلية مقرمشة ومتبلة بشكل فان و كيرلي، تقدم وجبة خفيفة مُرضية ولذيذة."
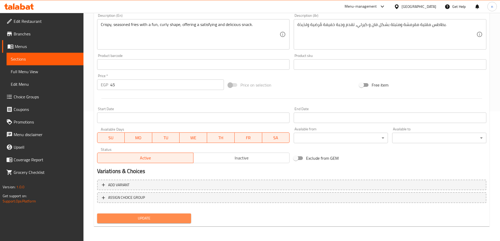
click at [149, 215] on span "Update" at bounding box center [144, 218] width 86 height 7
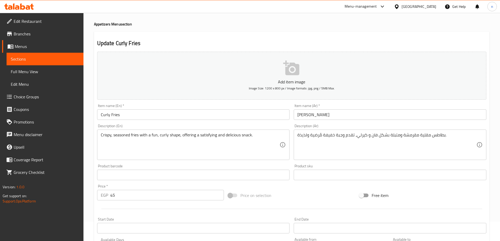
scroll to position [0, 0]
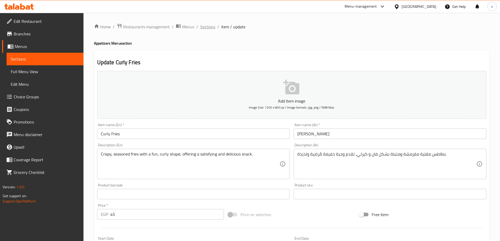
click at [211, 30] on span "Sections" at bounding box center [207, 27] width 15 height 6
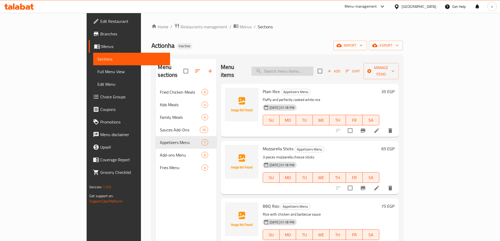
click at [310, 68] on input "search" at bounding box center [282, 71] width 62 height 9
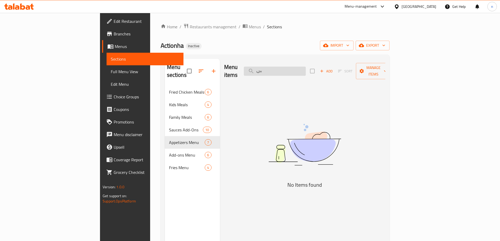
type input "ب"
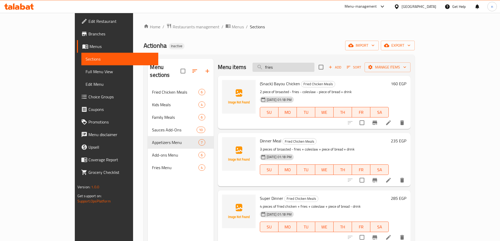
click at [313, 70] on input "fries" at bounding box center [283, 67] width 62 height 9
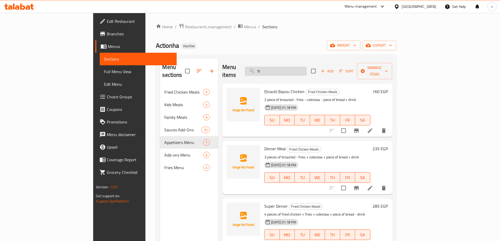
type input "f"
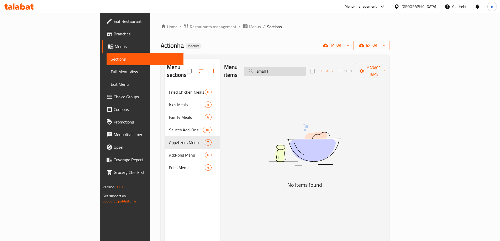
click at [306, 68] on input "small f" at bounding box center [275, 71] width 62 height 9
paste input "Fries Medium"
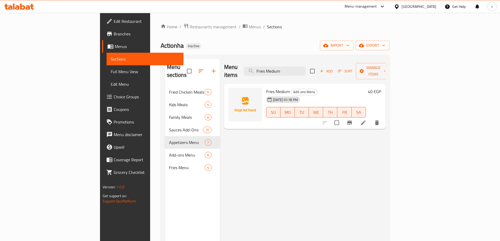
type input "Fries Medium"
click at [366, 120] on icon at bounding box center [363, 123] width 6 height 6
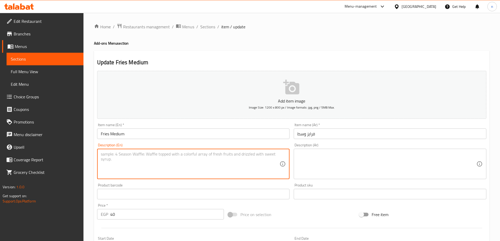
click at [109, 156] on textarea at bounding box center [190, 164] width 179 height 25
paste textarea "A medium portion of crispy, golden-brown potato sticks, perfectly salted and id…"
type textarea "A medium portion of crispy, golden-brown potato sticks, perfectly salted and id…"
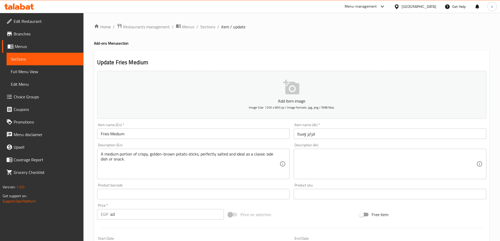
click at [308, 152] on textarea at bounding box center [386, 164] width 179 height 25
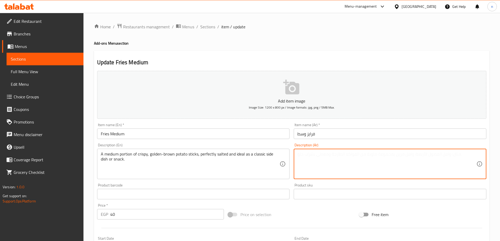
paste textarea "حصة متوسطة من أصابع البطاطس المقلية المقرمشة، ذهبية اللون، مملحة بإتقان ومثالية…"
click at [308, 152] on textarea "حصة متوسطة من أصابع البطاطس المقلية المقرمشة، ذهبية اللون، مملحة بإتقان ومثالية…" at bounding box center [386, 164] width 179 height 25
click at [403, 168] on textarea "حصة متوسطة من أصابع البطاطس المقلية المقرمشة، ذهبية اللون، مملحة بإتقان ومثالية…" at bounding box center [386, 164] width 179 height 25
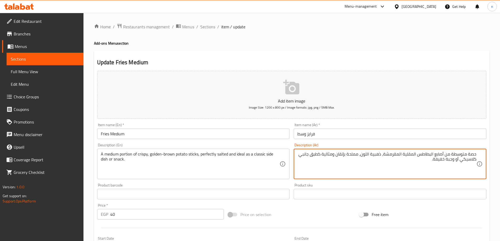
click at [471, 154] on textarea "حصة متوسطة من أصابع البطاطس المقلية المقرمشة، ذهبية اللون، مملحة بإتقان ومثالية…" at bounding box center [386, 164] width 179 height 25
type textarea "كمية متوسطة من أصابع البطاطس المقلية المقرمشة، ذهبية اللون، مملحة بإتقان ومثالي…"
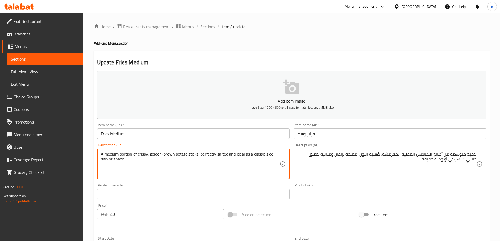
click at [181, 155] on textarea "A medium portion of crispy, golden-brown potato sticks, perfectly salted and id…" at bounding box center [190, 164] width 179 height 25
type textarea "A medium portion of crispy, golden-brown potato sticks, perfectly salted and id…"
click at [188, 155] on textarea "A medium portion of crispy, golden-brown potato sticks, perfectly salted and id…" at bounding box center [190, 164] width 179 height 25
drag, startPoint x: 176, startPoint y: 154, endPoint x: 183, endPoint y: 160, distance: 9.5
click at [176, 154] on textarea "A medium portion of crispy, golden-brown potato sticks, perfectly salted and id…" at bounding box center [190, 164] width 179 height 25
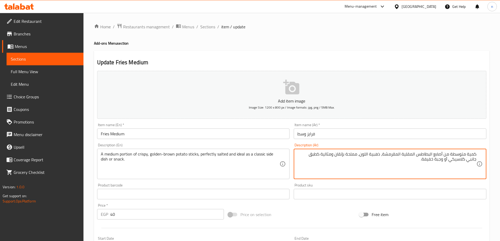
click at [365, 156] on textarea "كمية متوسطة من أصابع البطاطس المقلية المقرمشة، ذهبية اللون، مملحة بإتقان ومثالي…" at bounding box center [386, 164] width 179 height 25
type textarea "كمية متوسطة من أصابع البطاطس المقلية المقرمشة، ذهبية بني، مملحة بإتقان ومثالية …"
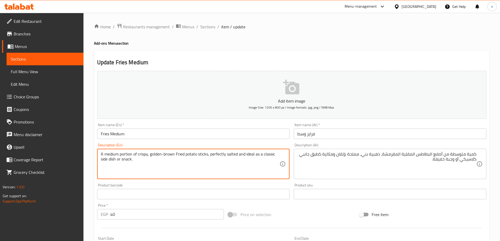
click at [178, 153] on textarea "A medium portion of crispy, golden-brown Fried potato sticks, perfectly salted …" at bounding box center [190, 164] width 179 height 25
click at [136, 160] on textarea "A medium portion of crispy, golden-brown fried potato sticks, perfectly salted …" at bounding box center [190, 164] width 179 height 25
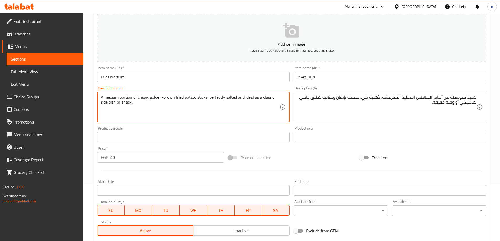
scroll to position [130, 0]
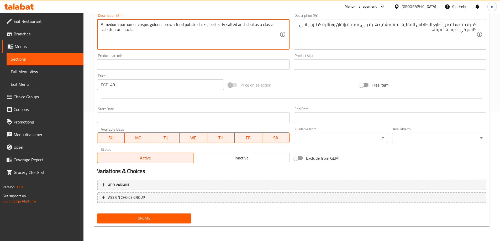
type textarea "A medium portion of crispy, golden-brown fried potato sticks, perfectly salted …"
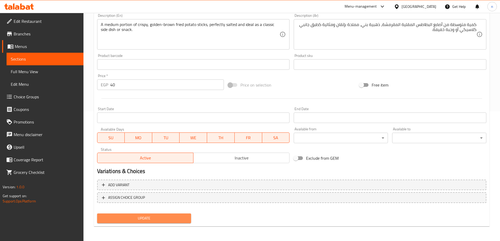
click at [143, 216] on span "Update" at bounding box center [144, 218] width 86 height 7
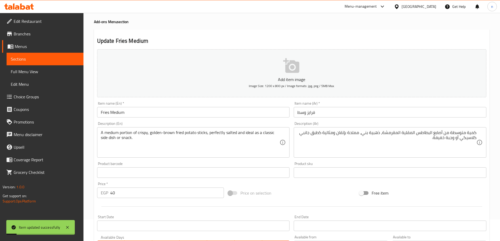
scroll to position [0, 0]
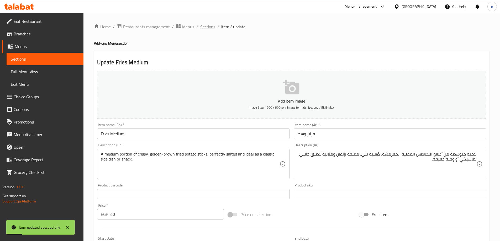
click at [204, 24] on span "Sections" at bounding box center [207, 27] width 15 height 6
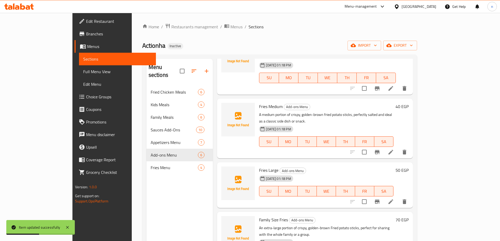
scroll to position [108, 0]
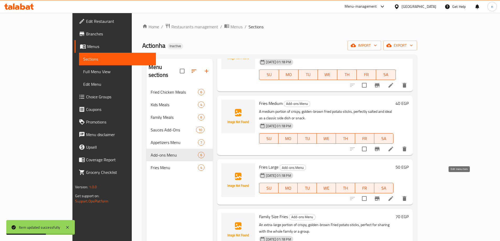
click at [394, 195] on icon at bounding box center [391, 198] width 6 height 6
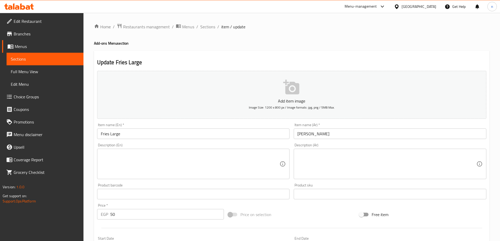
click at [109, 156] on textarea at bounding box center [190, 164] width 179 height 25
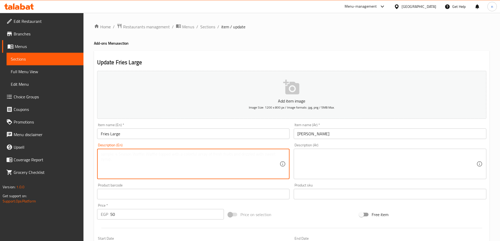
paste textarea "A large portion of crispy, golden-brown potato sticks, perfectly salted and ide…"
type textarea "A large portion of crispy, golden-brown potato sticks, perfectly salted and ide…"
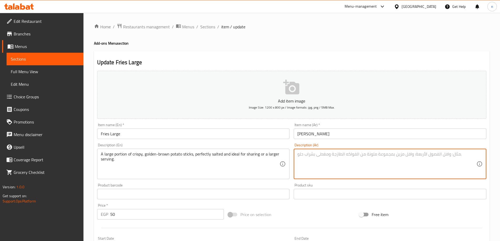
click at [330, 152] on textarea at bounding box center [386, 164] width 179 height 25
paste textarea "حصة كبيرة من أصابع البطاطس المقلية المقرمشة، ذهبية اللون، مملحة بإتقان ومثالية …"
click at [331, 156] on textarea "حصة كبيرة من أصابع البطاطس المقلية المقرمشة، ذهبية اللون، مملحة بإتقان ومثالية …" at bounding box center [386, 164] width 179 height 25
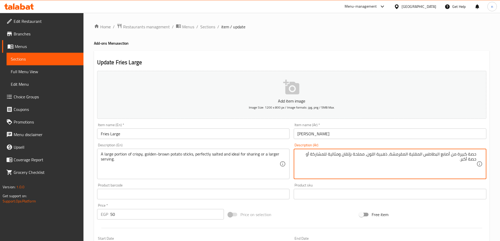
click at [401, 165] on textarea "حصة كبيرة من أصابع البطاطس المقلية المقرمشة، ذهبية اللون، مملحة بإتقان ومثالية …" at bounding box center [386, 164] width 179 height 25
click at [472, 156] on textarea "حصة كبيرة من أصابع البطاطس المقلية المقرمشة، ذهبية اللون، مملحة بإتقان ومثالية …" at bounding box center [386, 164] width 179 height 25
type textarea "كمية كبيرة من أصابع البطاطس المقلية المقرمشة، ذهبية اللون، مملحة بإتقان ومثالية…"
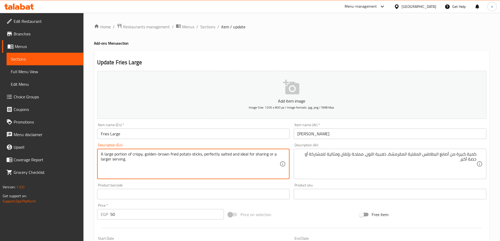
type textarea "A large portion of crispy, golden-brown fried potato sticks, perfectly salted a…"
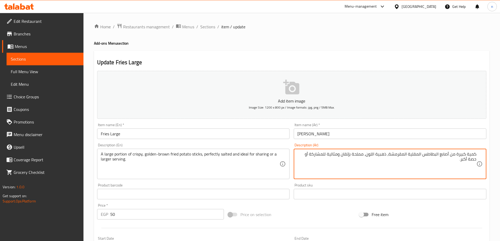
click at [371, 154] on textarea "كمية كبيرة من أصابع البطاطس المقلية المقرمشة، ذهبية اللون، مملحة بإتقان ومثالية…" at bounding box center [386, 164] width 179 height 25
click at [304, 154] on textarea "كمية كبيرة من أصابع البطاطس المقلية المقرمشة، ذهبية بني، مملحة بإتقان ومثالية ل…" at bounding box center [386, 164] width 179 height 25
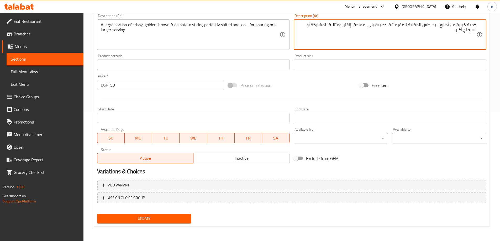
scroll to position [130, 0]
type textarea "كمية كبيرة من أصابع البطاطس المقلية المقرمشة، ذهبية بني، مملحة بإتقان ومثالية ل…"
click at [170, 219] on span "Update" at bounding box center [144, 218] width 86 height 7
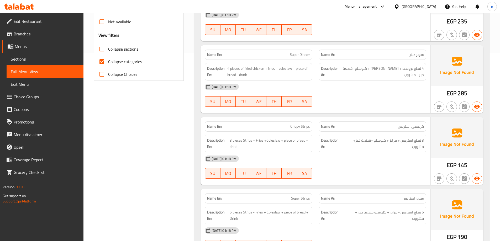
scroll to position [131, 0]
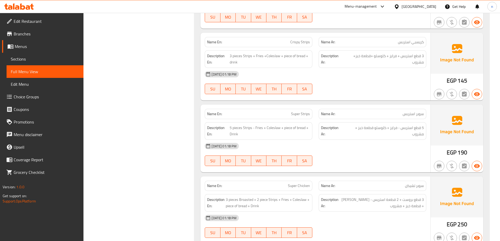
scroll to position [289, 0]
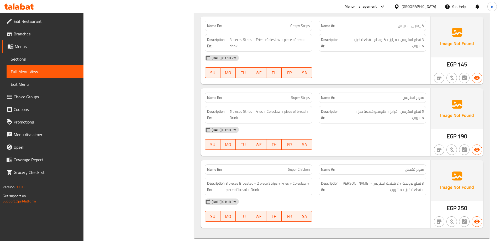
click at [303, 97] on span "Super Strips" at bounding box center [300, 98] width 19 height 6
copy span "Super Strips"
click at [305, 131] on div "[DATE] 01:18 PM" at bounding box center [316, 130] width 228 height 13
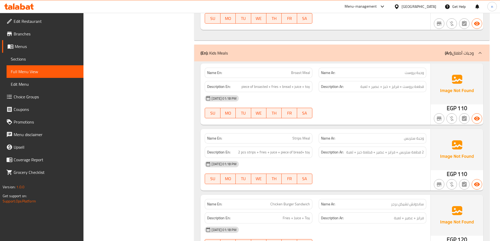
scroll to position [525, 0]
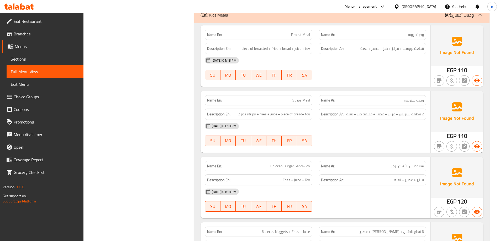
click at [299, 101] on span "Strips Meal" at bounding box center [301, 101] width 18 height 6
copy span "Strips Meal"
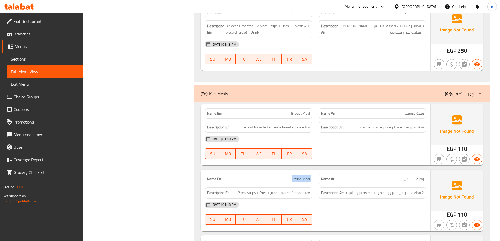
scroll to position [472, 0]
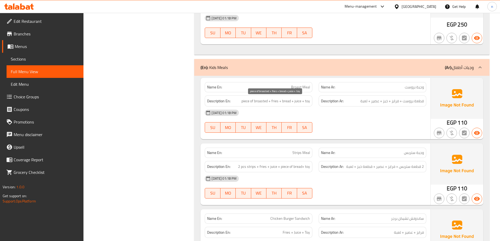
click at [246, 102] on span "piece of broasted + fries + bread + juice + toy" at bounding box center [275, 101] width 68 height 7
copy span "piece"
click at [410, 127] on div "14-09-2025 01:18 PM SU MO TU WE TH FR SA" at bounding box center [316, 121] width 228 height 29
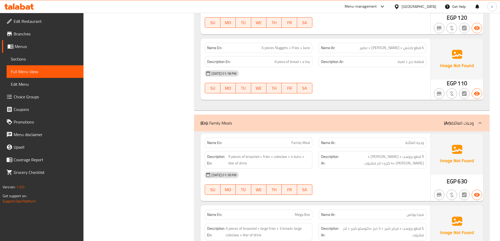
scroll to position [708, 0]
click at [292, 142] on span "Family Meal" at bounding box center [300, 143] width 19 height 6
click at [293, 142] on span "Family Meal" at bounding box center [300, 143] width 19 height 6
copy span "Family Meal"
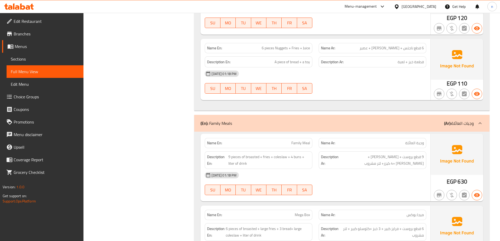
click at [282, 50] on span "6 pieces Nuggets + Fries + Juice" at bounding box center [286, 48] width 48 height 6
copy span "6 pieces Nuggets + Fries + Juice"
click at [376, 79] on div "[DATE] 01:18 PM" at bounding box center [316, 73] width 228 height 13
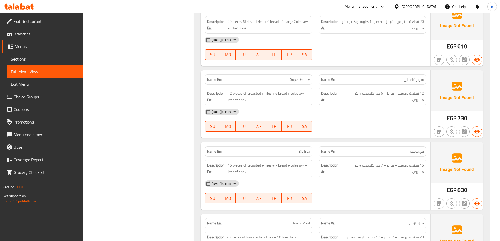
scroll to position [997, 0]
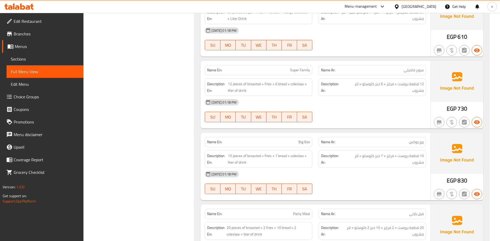
click at [301, 70] on span "Super Family" at bounding box center [300, 70] width 20 height 6
copy span "Super Family"
click at [341, 110] on div "14-09-2025 01:18 PM SU MO TU WE TH FR SA" at bounding box center [316, 110] width 228 height 29
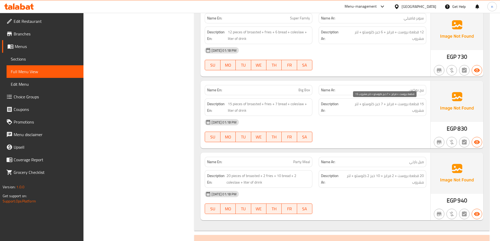
scroll to position [1050, 0]
click at [304, 90] on span "Big Box" at bounding box center [304, 90] width 12 height 6
copy span "Big Box"
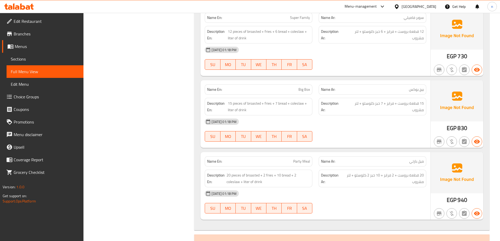
click at [327, 130] on div "14-09-2025 01:18 PM SU MO TU WE TH FR SA" at bounding box center [316, 129] width 228 height 29
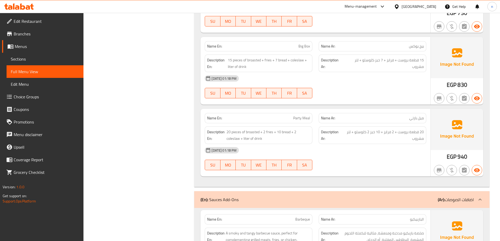
scroll to position [1102, 0]
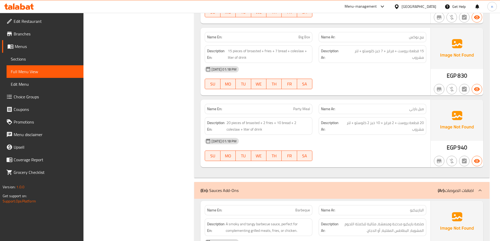
click at [297, 106] on span "Party Meal" at bounding box center [301, 109] width 17 height 6
copy span "Party Meal"
click at [340, 164] on div at bounding box center [372, 161] width 114 height 6
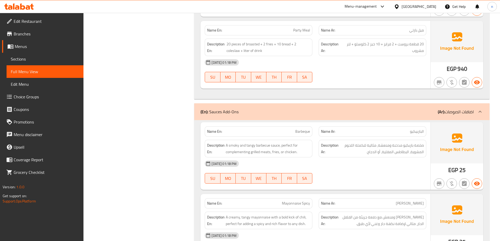
scroll to position [1207, 0]
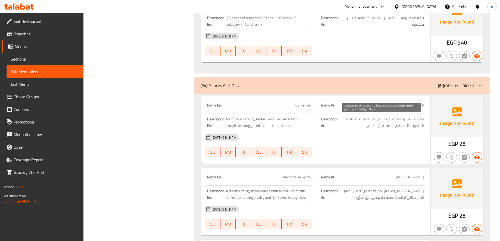
click at [395, 125] on span "صلصة باربكيو مدخنة ومنعشة، مثالية لتكملة اللحوم المشوية، البطاطس المقلية، أو ال…" at bounding box center [382, 122] width 84 height 13
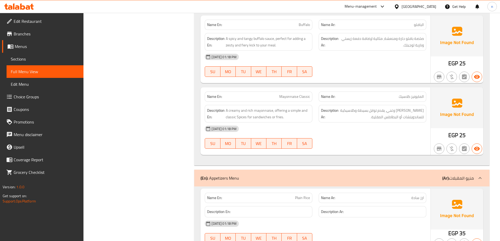
scroll to position [1915, 0]
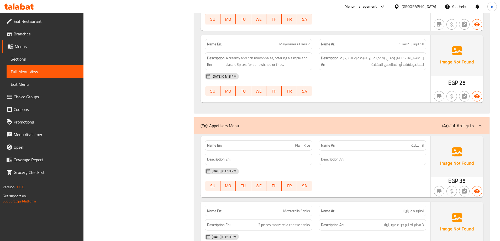
click at [294, 146] on p "Name En: Plain Rice" at bounding box center [258, 146] width 103 height 6
copy span "Plain Rice"
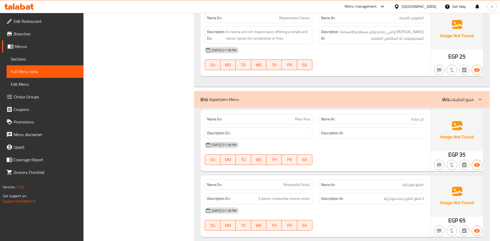
click at [359, 156] on div "14-09-2025 01:18 PM SU MO TU WE TH FR SA" at bounding box center [316, 153] width 228 height 29
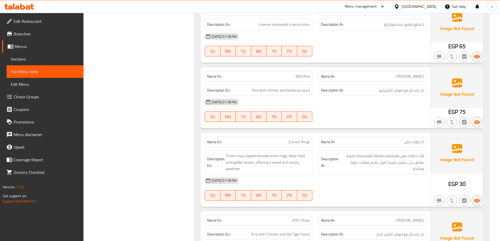
scroll to position [2178, 0]
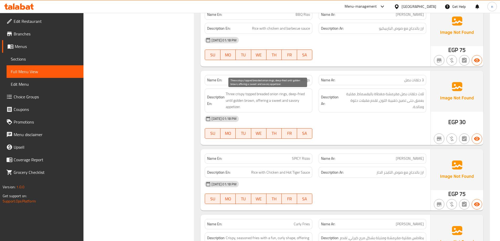
click at [261, 96] on span "Three crispy topped breaded onion rings, deep-fried until golden brown, offerin…" at bounding box center [268, 100] width 84 height 19
click at [292, 79] on span "3 Onion Rings" at bounding box center [299, 80] width 22 height 6
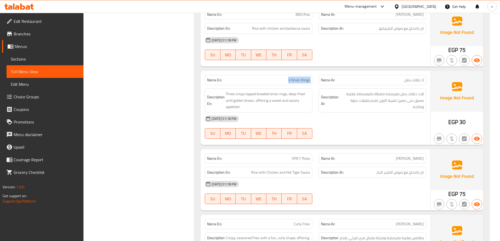
copy span "3 Onion Rings"
click at [377, 118] on div "[DATE] 01:18 PM" at bounding box center [316, 119] width 228 height 13
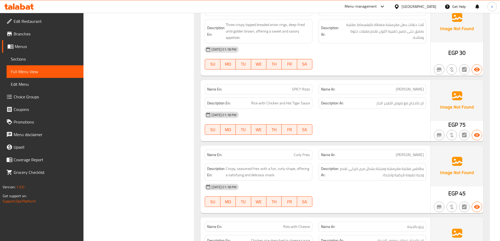
scroll to position [2256, 0]
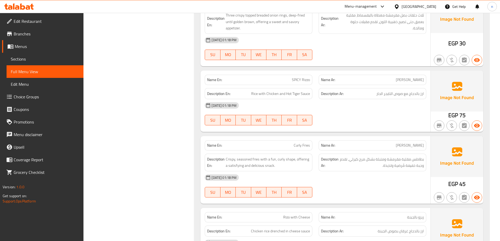
click at [301, 146] on span "Curly Fries" at bounding box center [302, 146] width 16 height 6
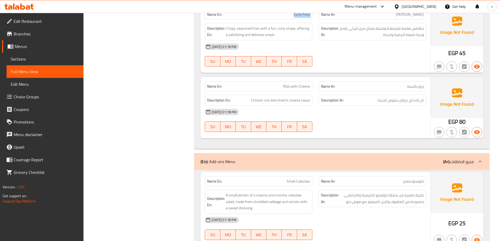
scroll to position [2388, 0]
click at [277, 101] on span "Chicken rice drenched in cheese sauce" at bounding box center [280, 100] width 59 height 7
click at [358, 106] on div "[DATE] 01:18 PM" at bounding box center [316, 111] width 228 height 13
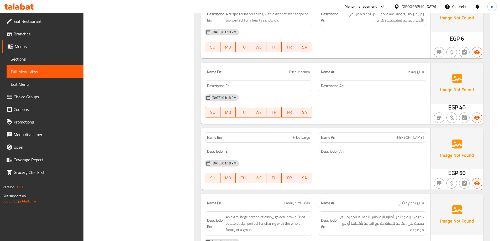
scroll to position [2650, 0]
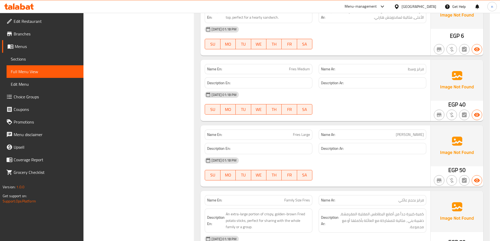
click at [298, 70] on span "Fries Medium" at bounding box center [299, 69] width 21 height 6
click at [289, 69] on span "Fries Medium" at bounding box center [299, 69] width 21 height 6
click at [296, 69] on span "Fries Medium" at bounding box center [299, 69] width 21 height 6
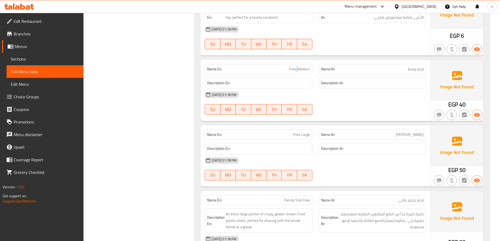
click at [296, 69] on span "Fries Medium" at bounding box center [299, 69] width 21 height 6
click at [355, 169] on div "14-09-2025 01:18 PM SU MO TU WE TH FR SA" at bounding box center [316, 168] width 228 height 29
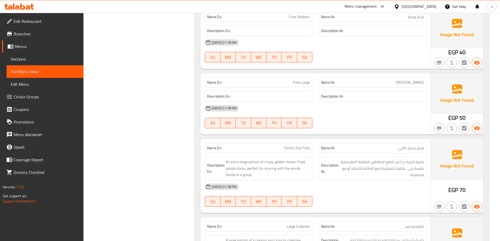
scroll to position [2703, 0]
drag, startPoint x: 225, startPoint y: 162, endPoint x: 261, endPoint y: 162, distance: 35.2
click at [261, 162] on h6 "Description En: An extra-large portion of crispy, golden-brown Fried potato sti…" at bounding box center [258, 167] width 103 height 19
click at [281, 184] on div "[DATE] 01:18 PM" at bounding box center [316, 186] width 228 height 13
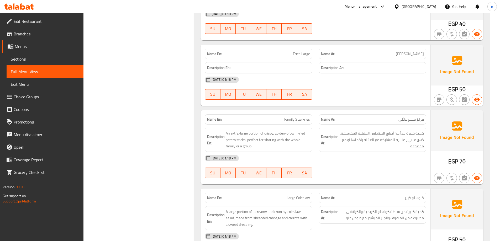
scroll to position [2684, 0]
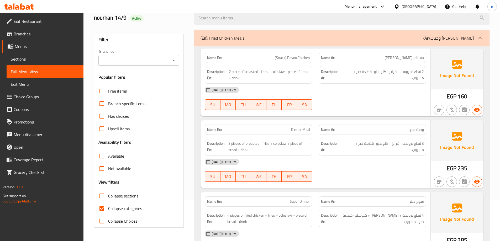
scroll to position [52, 0]
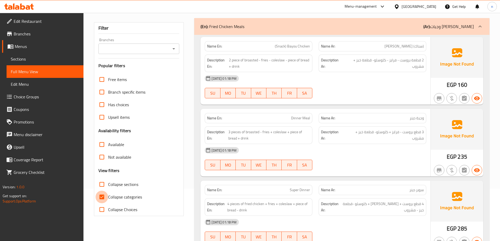
click at [101, 198] on input "Collapse categories" at bounding box center [102, 197] width 13 height 13
checkbox input "false"
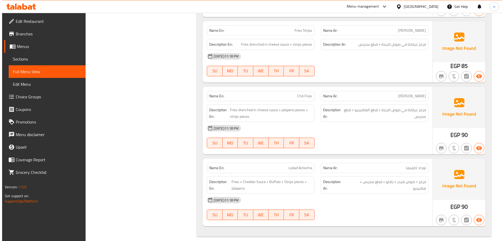
scroll to position [0, 0]
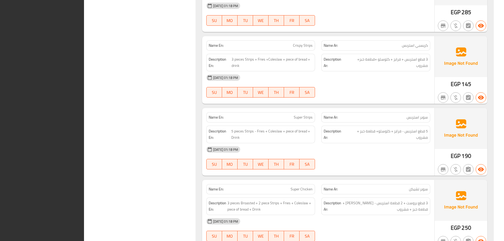
scroll to position [205, 0]
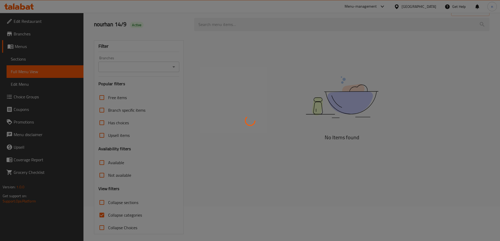
scroll to position [38, 0]
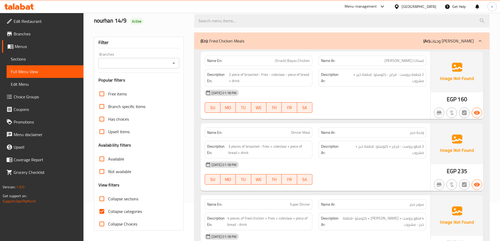
drag, startPoint x: 106, startPoint y: 209, endPoint x: 103, endPoint y: 210, distance: 3.1
click at [104, 210] on input "Collapse categories" at bounding box center [102, 211] width 13 height 13
click at [103, 210] on input "Collapse categories" at bounding box center [102, 211] width 13 height 13
click at [102, 213] on input "Collapse categories" at bounding box center [102, 211] width 13 height 13
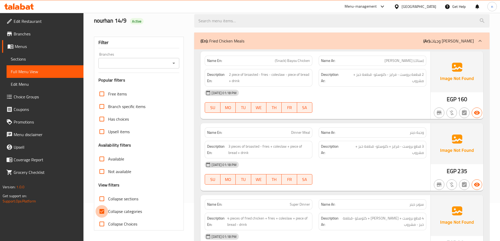
checkbox input "false"
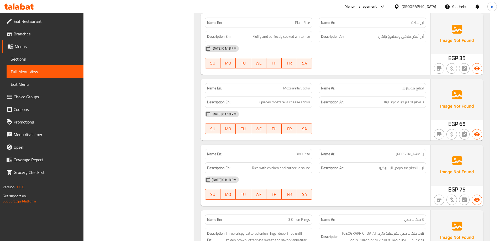
scroll to position [0, 0]
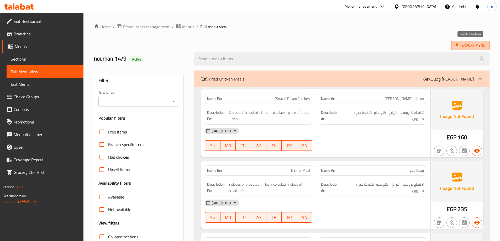
click at [469, 45] on span "Export Menu" at bounding box center [470, 45] width 30 height 7
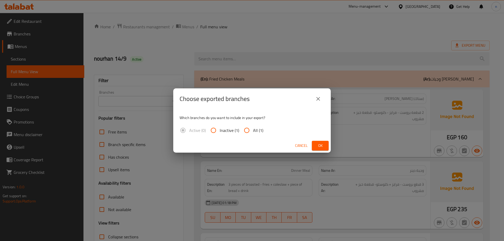
click at [247, 132] on input "All (1)" at bounding box center [246, 130] width 13 height 13
radio input "true"
click at [327, 145] on button "Ok" at bounding box center [320, 146] width 17 height 10
